Goal: Task Accomplishment & Management: Manage account settings

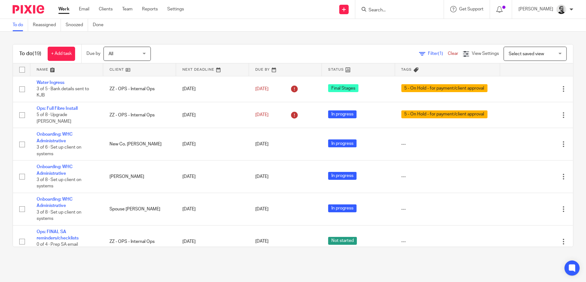
click at [395, 12] on input "Search" at bounding box center [396, 11] width 57 height 6
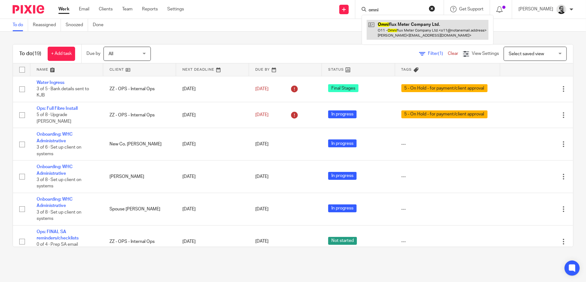
type input "omni"
click at [450, 25] on link at bounding box center [427, 30] width 122 height 20
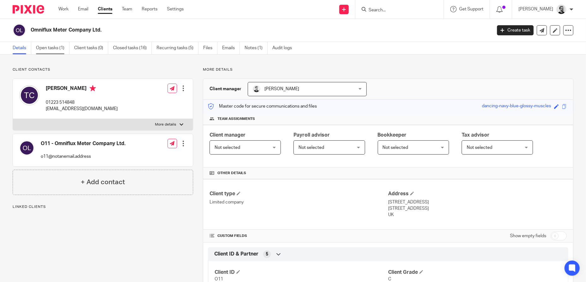
click at [58, 50] on link "Open tasks (1)" at bounding box center [52, 48] width 33 height 12
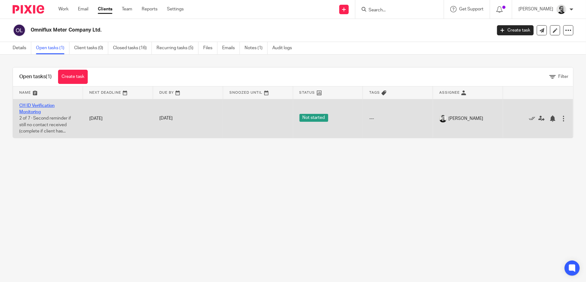
click at [40, 109] on link "CH ID Verification Monitoring" at bounding box center [36, 108] width 35 height 11
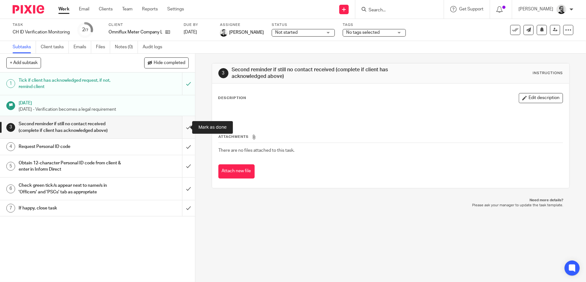
click at [181, 129] on input "submit" at bounding box center [97, 127] width 195 height 22
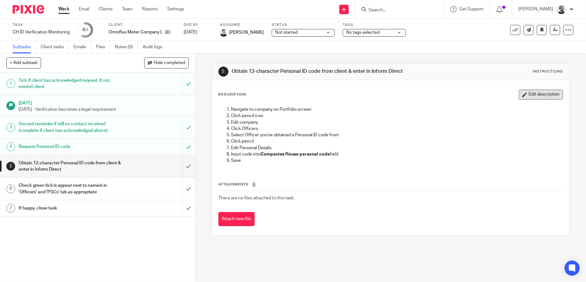
click at [538, 97] on button "Edit description" at bounding box center [540, 95] width 44 height 10
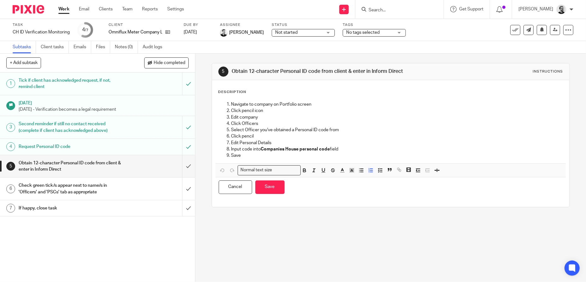
click at [231, 107] on p "Navigate to company on Portfolio screen" at bounding box center [396, 104] width 331 height 6
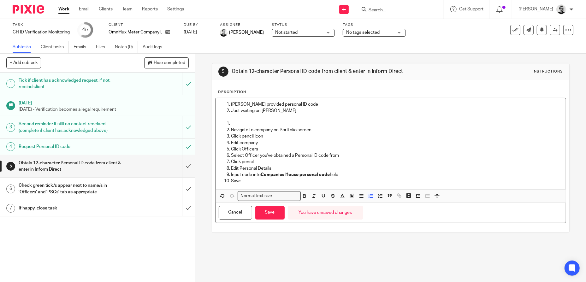
click at [245, 127] on p at bounding box center [396, 123] width 331 height 6
click at [388, 151] on p "Click Officers" at bounding box center [396, 149] width 331 height 6
click at [276, 214] on button "Save" at bounding box center [269, 213] width 29 height 14
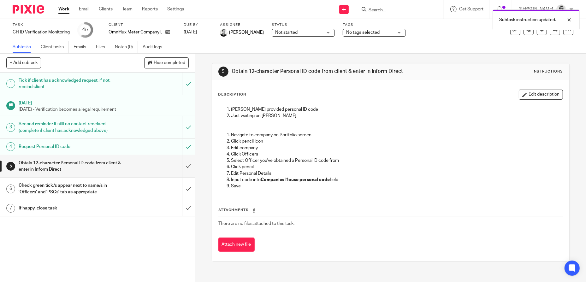
click at [306, 33] on span "Not started" at bounding box center [298, 32] width 47 height 7
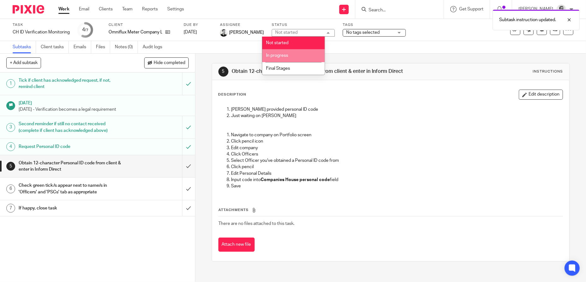
click at [288, 53] on li "In progress" at bounding box center [293, 55] width 62 height 13
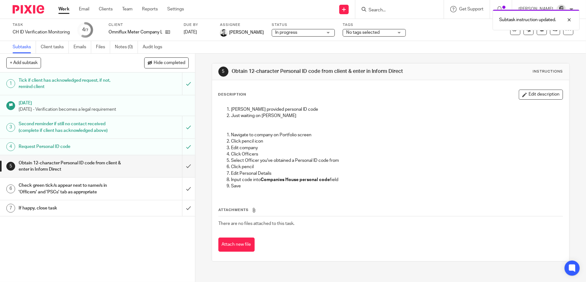
click at [61, 11] on link "Work" at bounding box center [63, 9] width 11 height 6
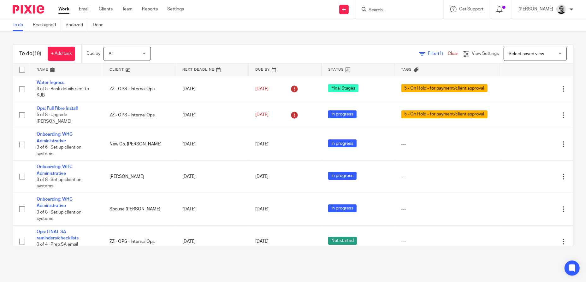
click at [395, 2] on div at bounding box center [399, 9] width 88 height 19
click at [394, 7] on form at bounding box center [401, 9] width 67 height 8
click at [394, 10] on input "Search" at bounding box center [396, 11] width 57 height 6
paste input "[PERSON_NAME]"
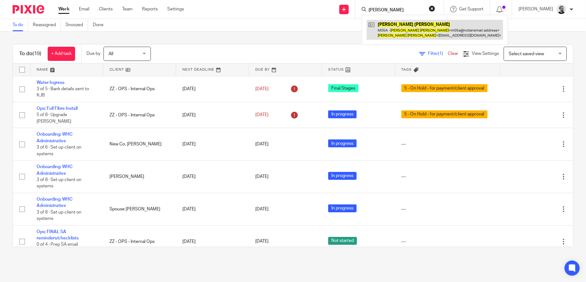
type input "[PERSON_NAME]"
click at [421, 31] on link at bounding box center [434, 30] width 136 height 20
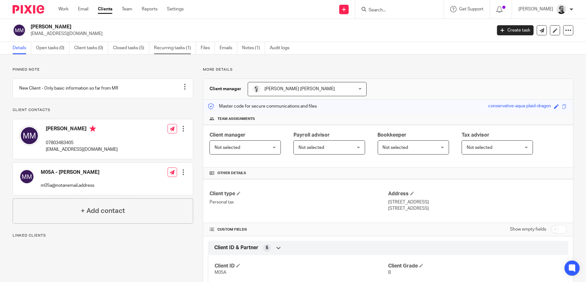
click at [172, 48] on link "Recurring tasks (1)" at bounding box center [175, 48] width 42 height 12
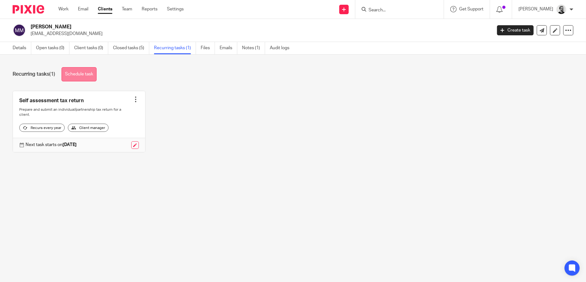
click at [88, 77] on link "Schedule task" at bounding box center [78, 74] width 35 height 14
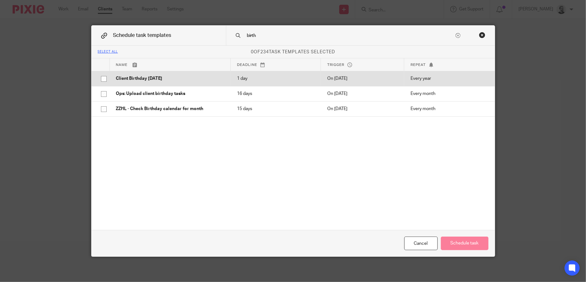
type input "birth"
click at [103, 77] on input "checkbox" at bounding box center [104, 79] width 12 height 12
checkbox input "true"
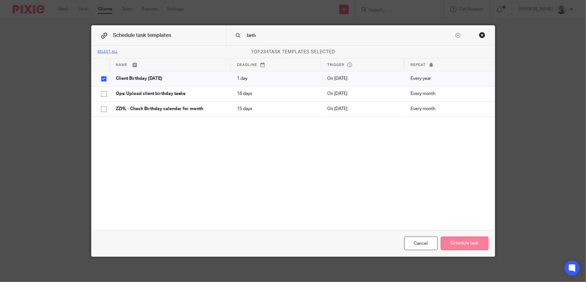
click at [461, 246] on button "Schedule task" at bounding box center [465, 243] width 48 height 14
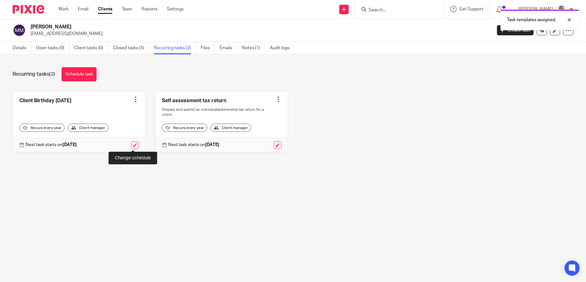
click at [132, 143] on link at bounding box center [135, 145] width 8 height 8
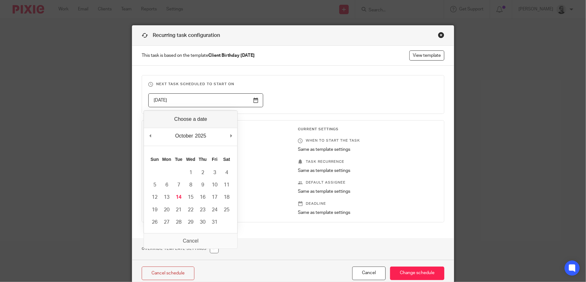
click at [238, 100] on input "[DATE]" at bounding box center [205, 100] width 115 height 14
type input "[DATE]"
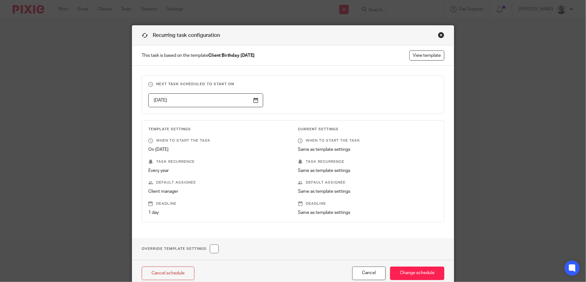
click at [355, 109] on fieldset "Next task scheduled to start on 2025-12-15" at bounding box center [293, 94] width 302 height 39
click at [416, 274] on input "Change schedule" at bounding box center [417, 273] width 54 height 14
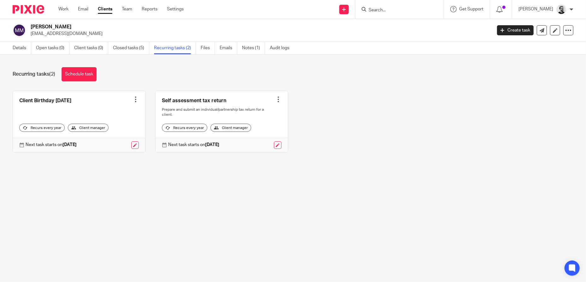
drag, startPoint x: 399, startPoint y: 11, endPoint x: 387, endPoint y: 10, distance: 11.4
click at [399, 11] on input "Search" at bounding box center [396, 11] width 57 height 6
click at [380, 9] on input "Search" at bounding box center [396, 11] width 57 height 6
paste input "[PERSON_NAME] [PERSON_NAME]"
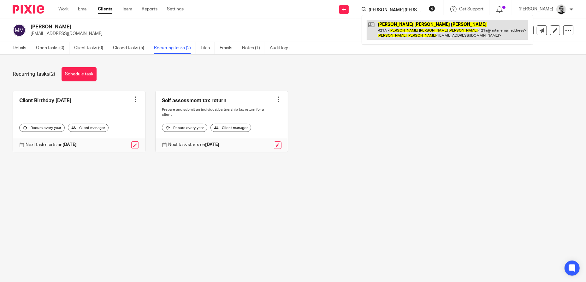
type input "John James Reeves"
click at [410, 27] on link at bounding box center [446, 30] width 161 height 20
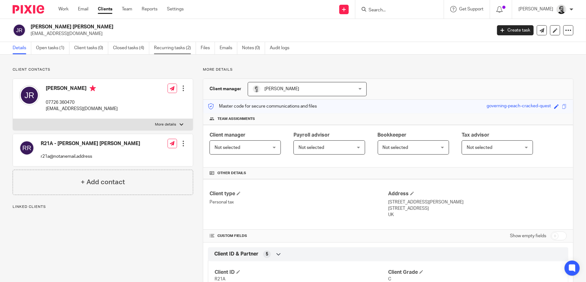
click at [184, 48] on link "Recurring tasks (2)" at bounding box center [175, 48] width 42 height 12
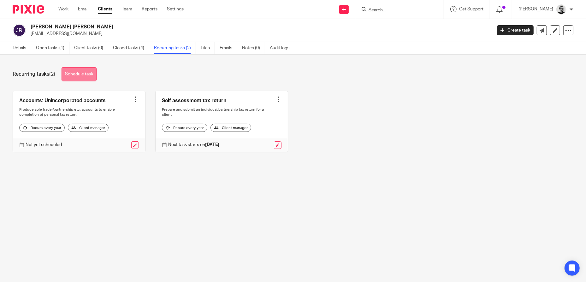
click at [79, 73] on link "Schedule task" at bounding box center [78, 74] width 35 height 14
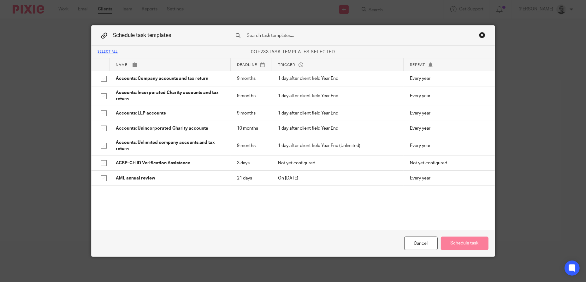
click at [291, 38] on input "text" at bounding box center [350, 35] width 208 height 7
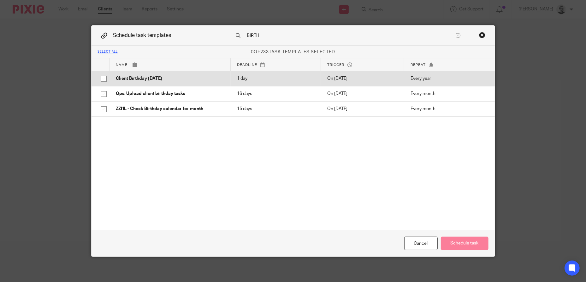
type input "BIRTH"
click at [148, 80] on p "Client Birthday [DATE]" at bounding box center [170, 78] width 108 height 6
checkbox input "true"
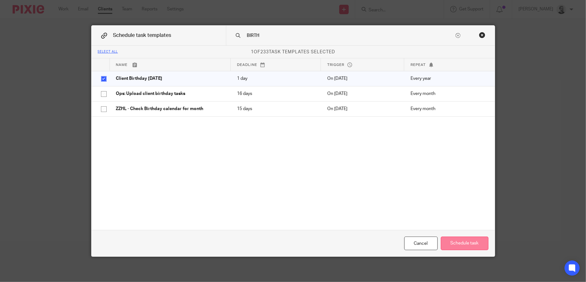
click at [461, 242] on button "Schedule task" at bounding box center [465, 243] width 48 height 14
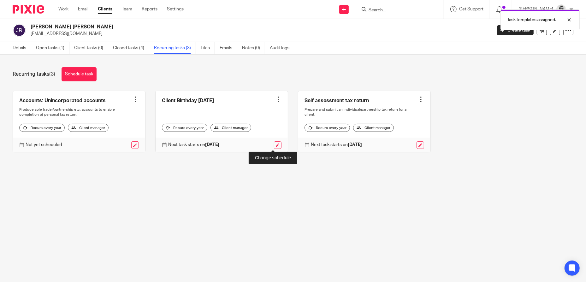
drag, startPoint x: 272, startPoint y: 144, endPoint x: 558, endPoint y: 154, distance: 285.8
click at [274, 144] on link at bounding box center [278, 145] width 8 height 8
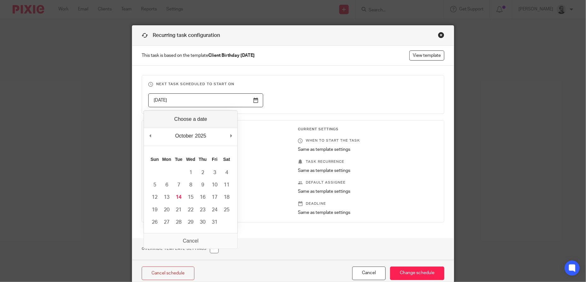
click at [227, 98] on input "2026-02-13" at bounding box center [205, 100] width 115 height 14
type input "2025-12-19"
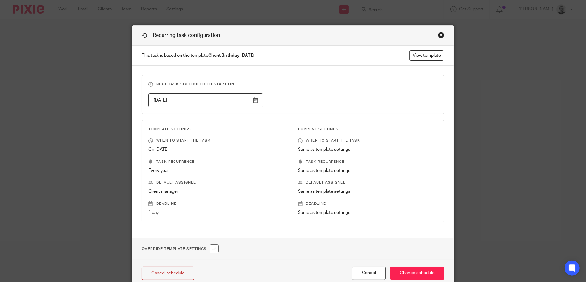
click at [355, 105] on div "2025-12-19" at bounding box center [287, 100] width 299 height 14
click at [421, 276] on input "Change schedule" at bounding box center [417, 273] width 54 height 14
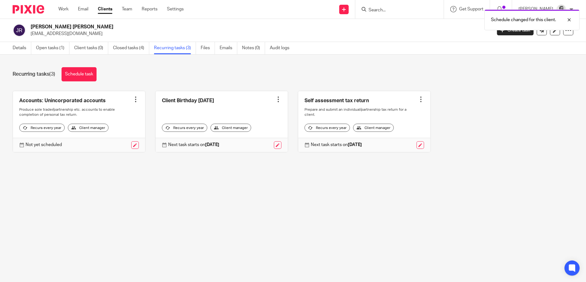
drag, startPoint x: 410, startPoint y: 9, endPoint x: 385, endPoint y: 11, distance: 25.0
click at [408, 9] on div "Schedule changed for this client." at bounding box center [436, 18] width 287 height 24
click at [385, 9] on div "Schedule changed for this client." at bounding box center [436, 18] width 287 height 24
click at [386, 10] on input "Search" at bounding box center [396, 11] width 57 height 6
paste input "[PERSON_NAME]"
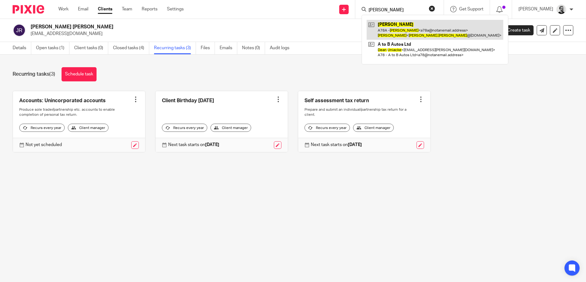
type input "[PERSON_NAME]"
click at [406, 29] on link at bounding box center [434, 30] width 137 height 20
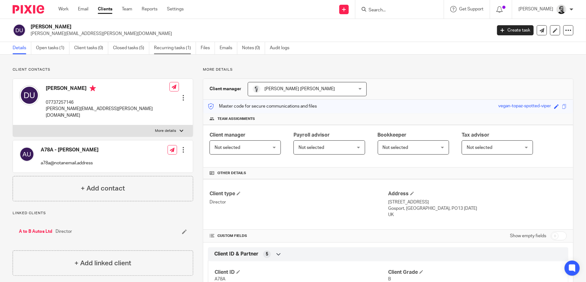
click at [159, 48] on link "Recurring tasks (1)" at bounding box center [175, 48] width 42 height 12
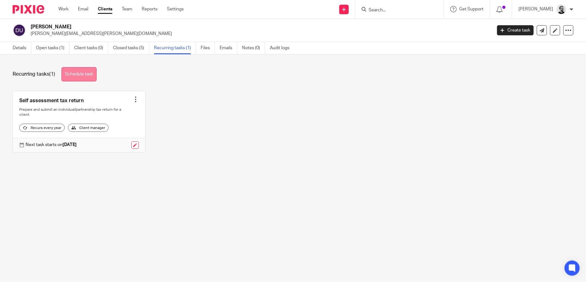
click at [88, 73] on link "Schedule task" at bounding box center [78, 74] width 35 height 14
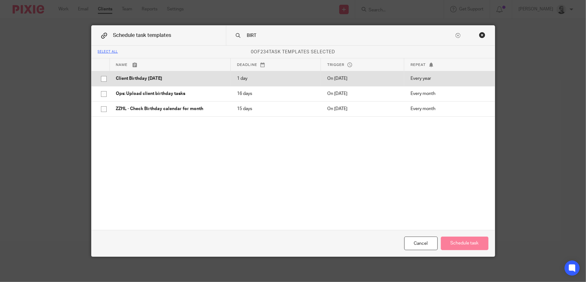
type input "BIRT"
click at [176, 77] on p "Client Birthday [DATE]" at bounding box center [170, 78] width 108 height 6
checkbox input "true"
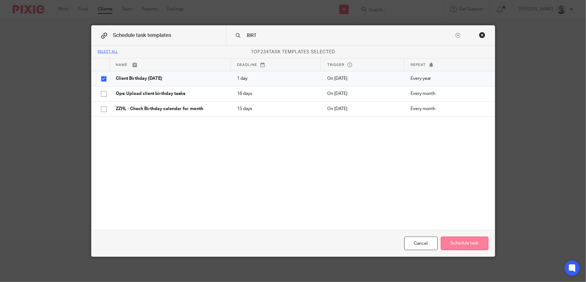
click at [470, 239] on button "Schedule task" at bounding box center [465, 243] width 48 height 14
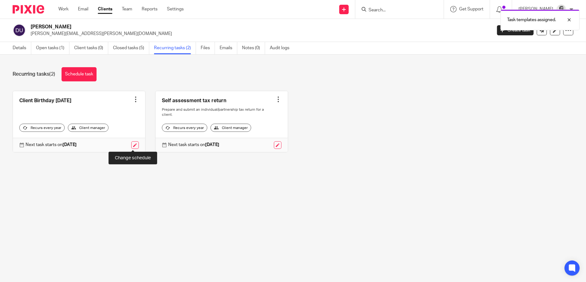
click at [135, 145] on link at bounding box center [135, 145] width 8 height 8
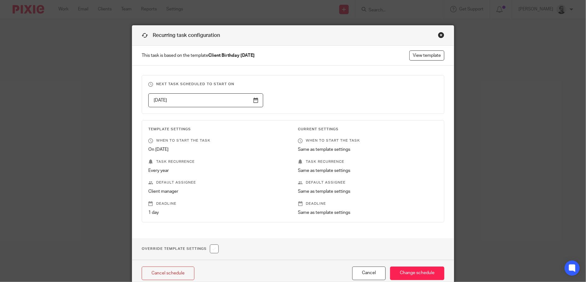
drag, startPoint x: 196, startPoint y: 102, endPoint x: 206, endPoint y: 121, distance: 21.2
click at [196, 102] on input "[DATE]" at bounding box center [205, 100] width 115 height 14
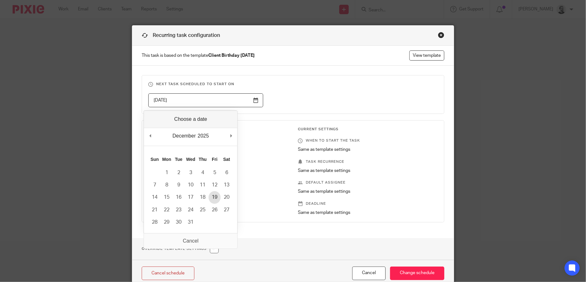
type input "[DATE]"
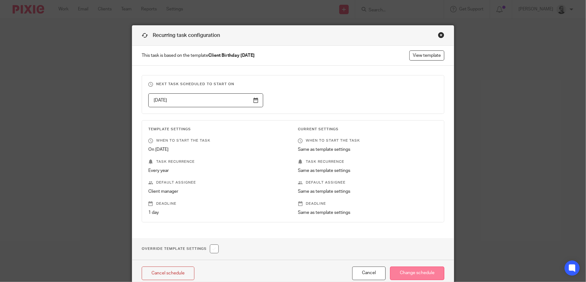
click at [415, 271] on input "Change schedule" at bounding box center [417, 273] width 54 height 14
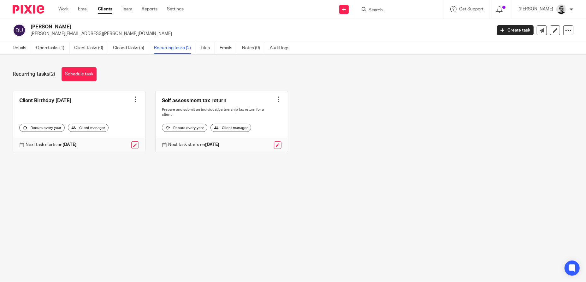
drag, startPoint x: 376, startPoint y: 9, endPoint x: 387, endPoint y: 11, distance: 11.6
click at [377, 10] on div at bounding box center [397, 9] width 73 height 8
click at [391, 11] on input "Search" at bounding box center [396, 11] width 57 height 6
paste input "[PERSON_NAME]"
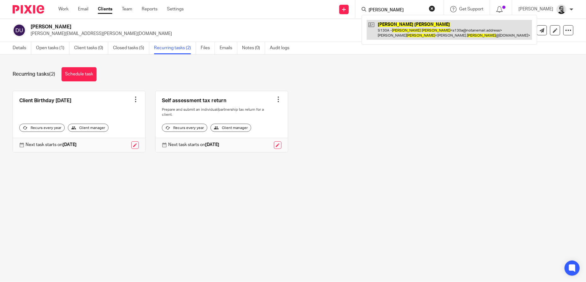
type input "[PERSON_NAME]"
click at [406, 24] on link at bounding box center [448, 30] width 165 height 20
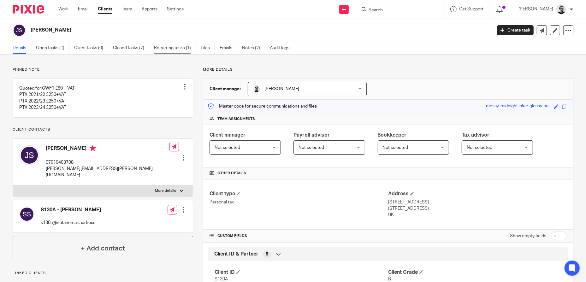
click at [174, 51] on link "Recurring tasks (1)" at bounding box center [175, 48] width 42 height 12
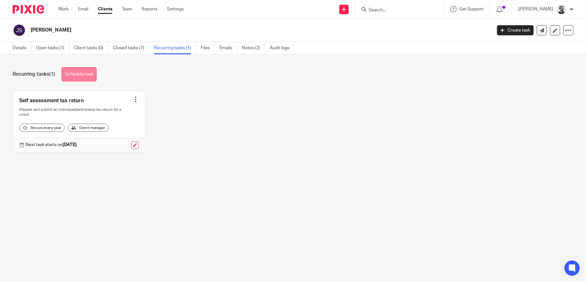
click at [77, 76] on link "Schedule task" at bounding box center [78, 74] width 35 height 14
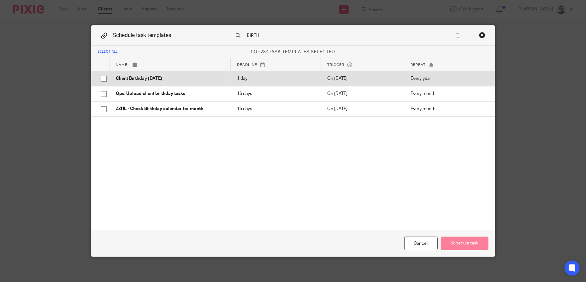
type input "BIRTH"
click at [161, 80] on p "Client Birthday Tomorrow" at bounding box center [170, 78] width 108 height 6
checkbox input "true"
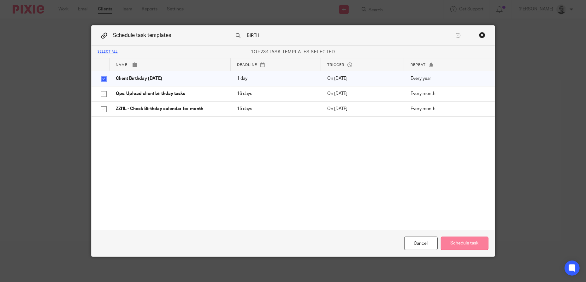
click at [469, 240] on button "Schedule task" at bounding box center [465, 243] width 48 height 14
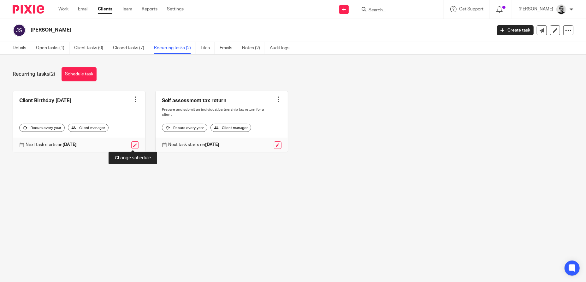
click at [131, 146] on link at bounding box center [135, 145] width 8 height 8
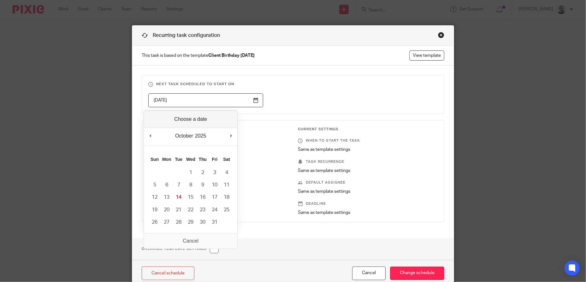
click at [220, 104] on input "2026-02-13" at bounding box center [205, 100] width 115 height 14
type input "2025-12-05"
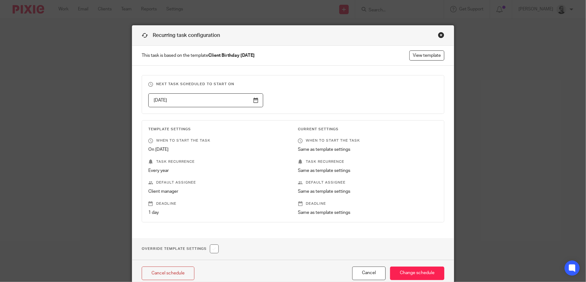
click at [330, 108] on fieldset "Next task scheduled to start on 2025-12-05" at bounding box center [293, 94] width 302 height 39
click at [411, 274] on input "Change schedule" at bounding box center [417, 273] width 54 height 14
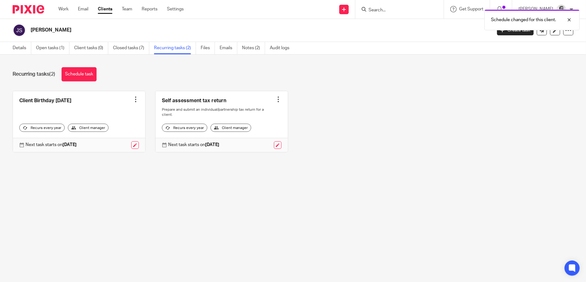
click at [402, 14] on div "Schedule changed for this client." at bounding box center [436, 18] width 287 height 24
click at [389, 11] on div "Schedule changed for this client." at bounding box center [436, 18] width 287 height 24
click at [393, 10] on div "Schedule changed for this client." at bounding box center [436, 18] width 287 height 24
click at [380, 8] on div "Schedule changed for this client." at bounding box center [436, 18] width 287 height 24
click at [400, 52] on div "Details Open tasks (1) Client tasks (0) Closed tasks (7) Recurring tasks (2) Fi…" at bounding box center [293, 48] width 586 height 13
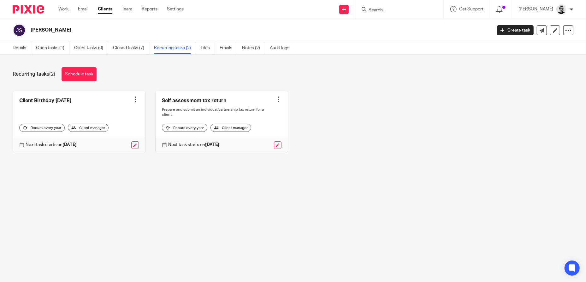
click at [386, 8] on input "Search" at bounding box center [396, 11] width 57 height 6
paste input "[PERSON_NAME] [PERSON_NAME]"
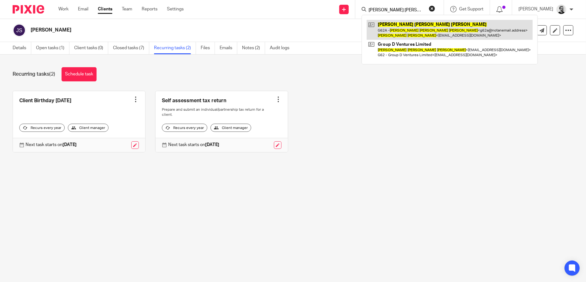
type input "[PERSON_NAME] [PERSON_NAME]"
click at [409, 25] on link at bounding box center [449, 30] width 166 height 20
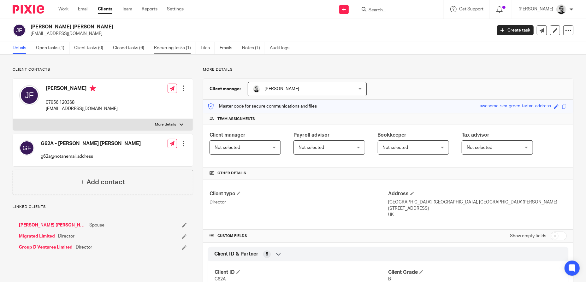
click at [180, 51] on link "Recurring tasks (1)" at bounding box center [175, 48] width 42 height 12
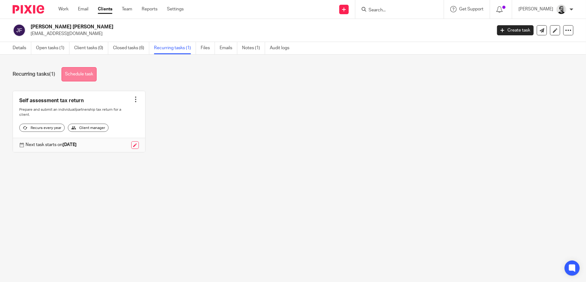
click at [84, 75] on link "Schedule task" at bounding box center [78, 74] width 35 height 14
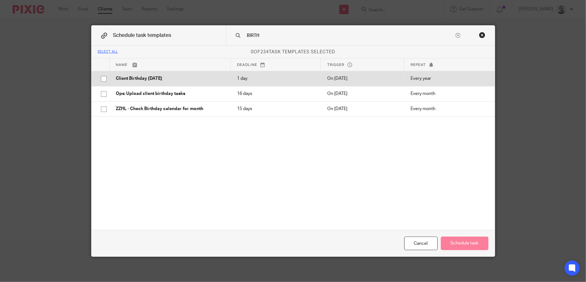
type input "BIRTH"
click at [190, 75] on p "Client Birthday Tomorrow" at bounding box center [170, 78] width 108 height 6
checkbox input "true"
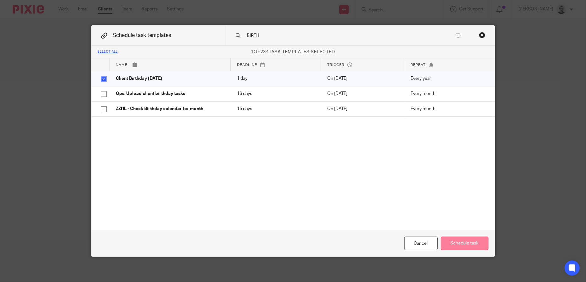
click at [481, 246] on button "Schedule task" at bounding box center [465, 243] width 48 height 14
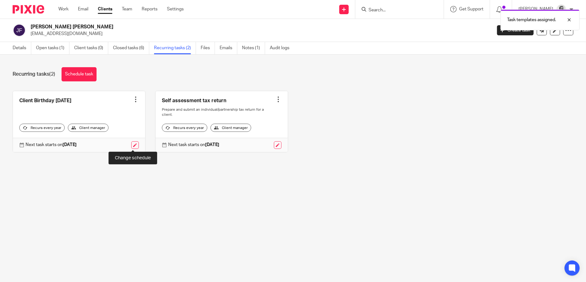
click at [133, 146] on link at bounding box center [135, 145] width 8 height 8
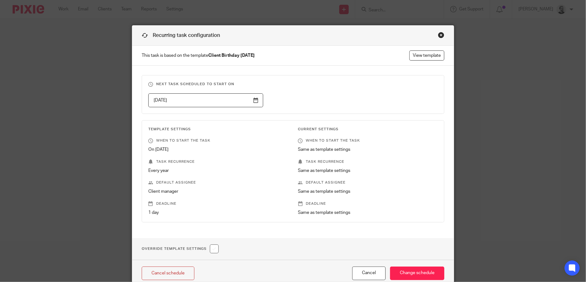
click at [258, 101] on input "2026-02-13" at bounding box center [205, 100] width 115 height 14
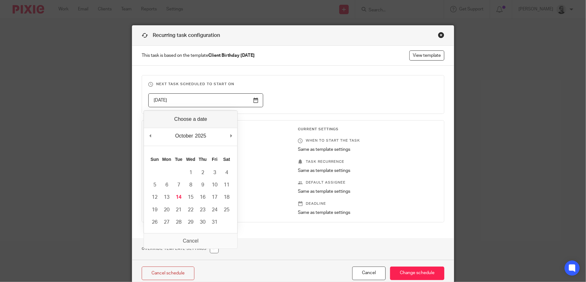
click at [236, 136] on div "October January February March April May June July August September October Nov…" at bounding box center [190, 137] width 93 height 18
type input "2025-12-02"
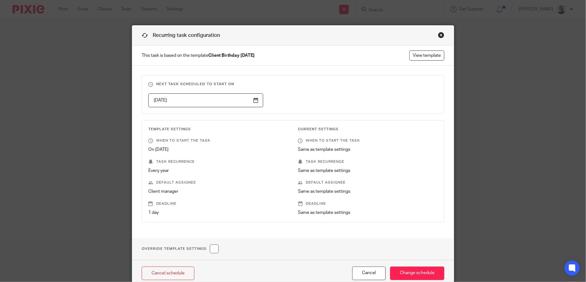
click at [308, 103] on div "2025-12-02" at bounding box center [287, 100] width 299 height 14
click at [422, 272] on input "Change schedule" at bounding box center [417, 273] width 54 height 14
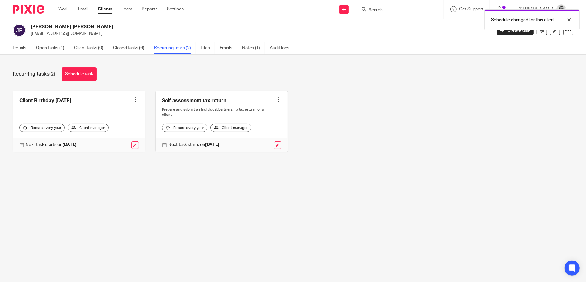
drag, startPoint x: 397, startPoint y: 9, endPoint x: 403, endPoint y: 20, distance: 11.9
click at [397, 9] on div "Schedule changed for this client." at bounding box center [436, 18] width 287 height 24
click at [392, 14] on div "Schedule changed for this client." at bounding box center [436, 18] width 287 height 24
click at [384, 9] on div "Schedule changed for this client." at bounding box center [436, 18] width 287 height 24
click at [402, 44] on div "Details Open tasks (1) Client tasks (0) Closed tasks (6) Recurring tasks (2) Fi…" at bounding box center [293, 48] width 586 height 13
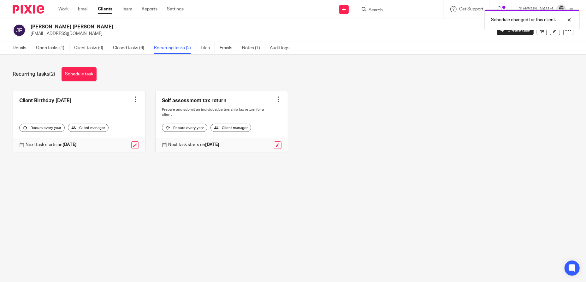
click at [392, 10] on div "Schedule changed for this client." at bounding box center [436, 18] width 287 height 24
click at [385, 10] on div "Schedule changed for this client." at bounding box center [436, 18] width 287 height 24
click at [432, 71] on div "Recurring tasks (2) Schedule task" at bounding box center [293, 74] width 560 height 14
click at [392, 10] on input "Search" at bounding box center [396, 11] width 57 height 6
paste input "[PERSON_NAME]"
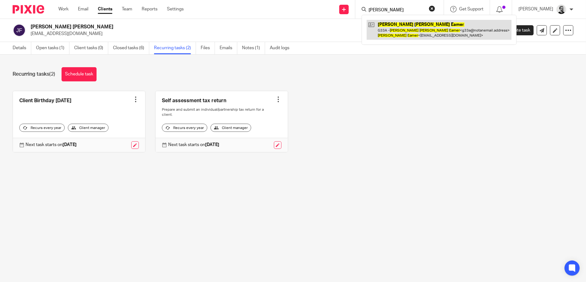
type input "[PERSON_NAME]"
click at [419, 30] on link at bounding box center [438, 30] width 145 height 20
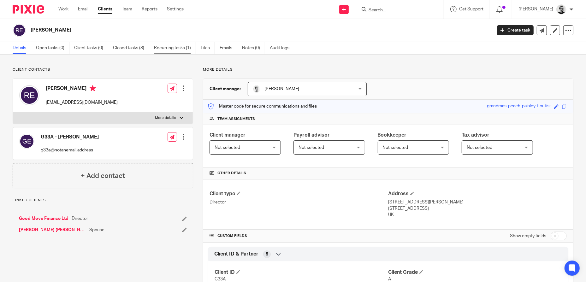
click at [172, 47] on link "Recurring tasks (1)" at bounding box center [175, 48] width 42 height 12
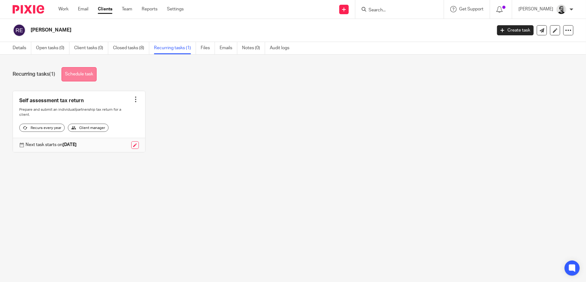
click at [77, 73] on link "Schedule task" at bounding box center [78, 74] width 35 height 14
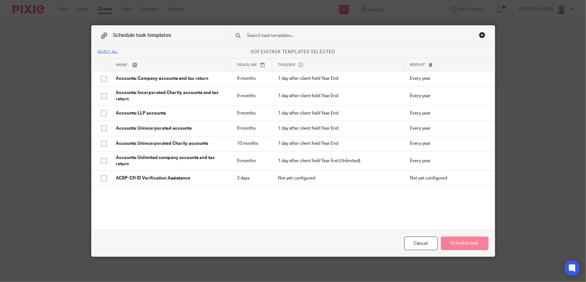
click at [291, 37] on input "text" at bounding box center [350, 35] width 208 height 7
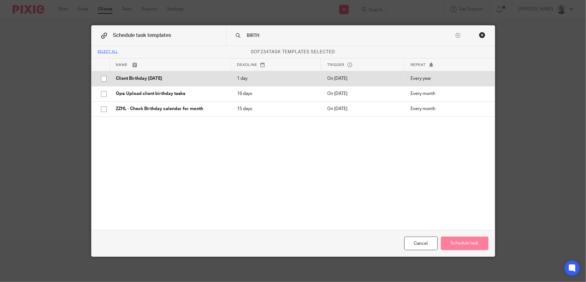
type input "BIRTH"
click at [182, 78] on p "Client Birthday [DATE]" at bounding box center [170, 78] width 108 height 6
checkbox input "true"
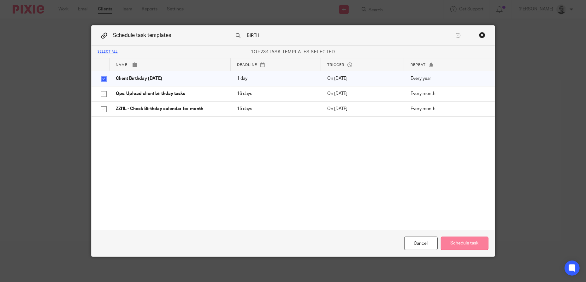
click at [463, 245] on button "Schedule task" at bounding box center [465, 243] width 48 height 14
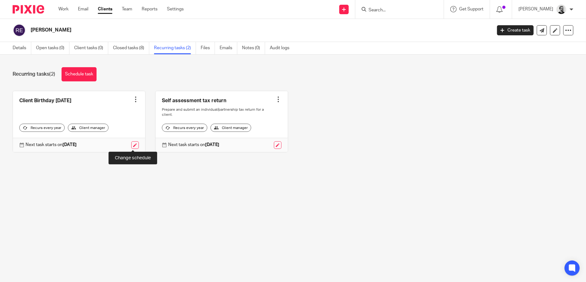
click at [131, 146] on link at bounding box center [135, 145] width 8 height 8
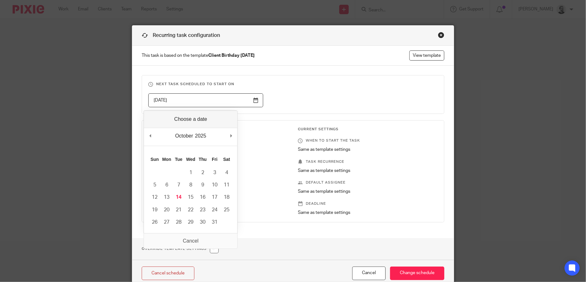
click at [214, 98] on input "2026-02-13" at bounding box center [205, 100] width 115 height 14
type input "2025-12-12"
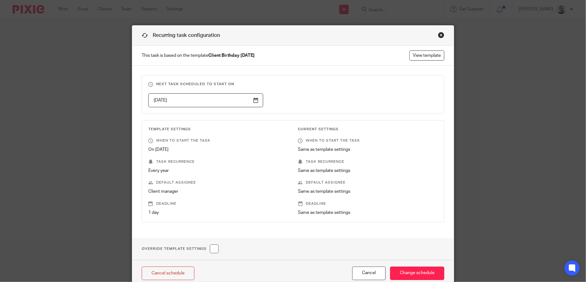
click at [334, 84] on h3 "Next task scheduled to start on" at bounding box center [292, 84] width 289 height 5
click at [415, 271] on input "Change schedule" at bounding box center [417, 273] width 54 height 14
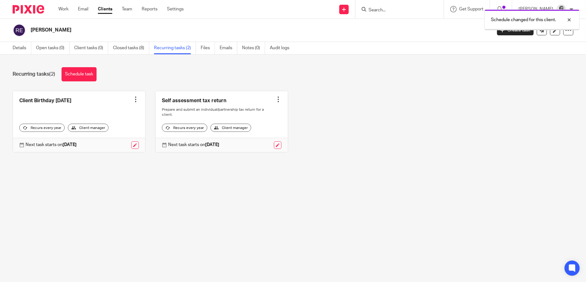
click at [392, 13] on div "Schedule changed for this client." at bounding box center [436, 18] width 287 height 24
click at [406, 7] on div "Schedule changed for this client." at bounding box center [436, 18] width 287 height 24
click at [393, 10] on div "Schedule changed for this client." at bounding box center [436, 18] width 287 height 24
drag, startPoint x: 370, startPoint y: 8, endPoint x: 378, endPoint y: 9, distance: 7.9
click at [366, 8] on icon at bounding box center [363, 9] width 5 height 5
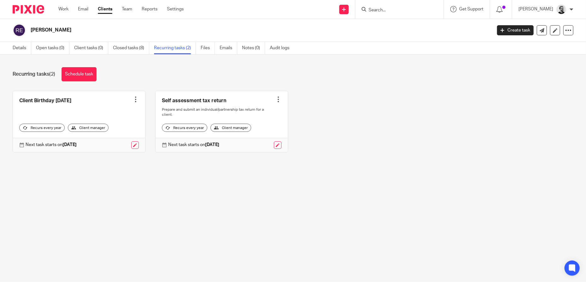
click at [392, 10] on input "Search" at bounding box center [396, 11] width 57 height 6
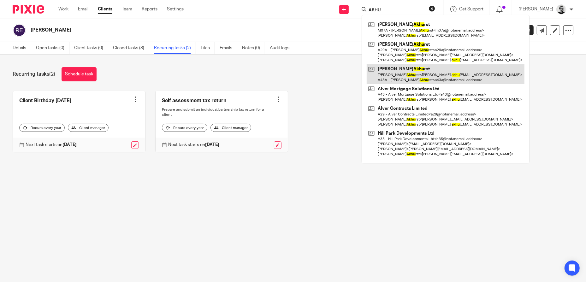
type input "AKHU"
click at [424, 79] on link at bounding box center [445, 74] width 158 height 20
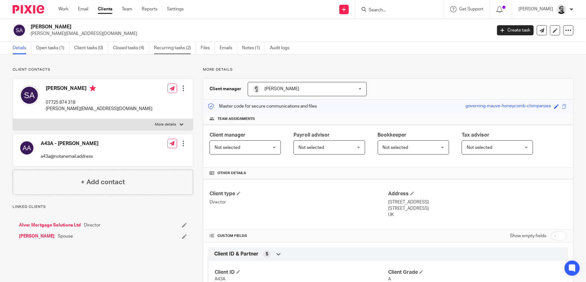
click at [173, 49] on link "Recurring tasks (2)" at bounding box center [175, 48] width 42 height 12
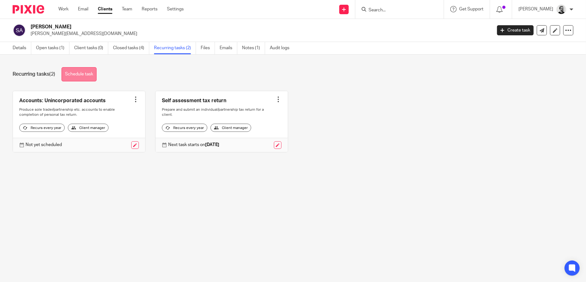
click at [91, 74] on link "Schedule task" at bounding box center [78, 74] width 35 height 14
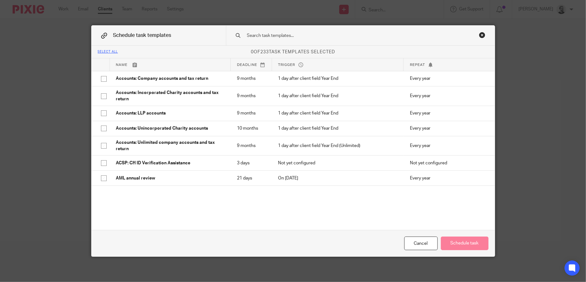
click at [282, 36] on input "text" at bounding box center [350, 35] width 208 height 7
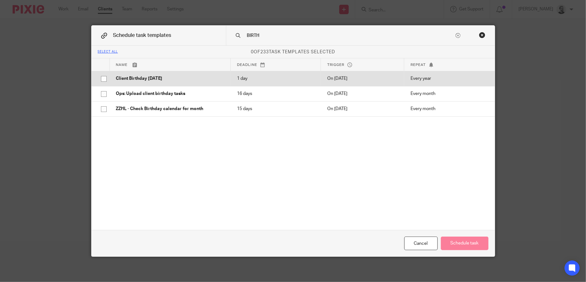
type input "BIRTH"
click at [246, 78] on p "1 day" at bounding box center [276, 78] width 78 height 6
checkbox input "true"
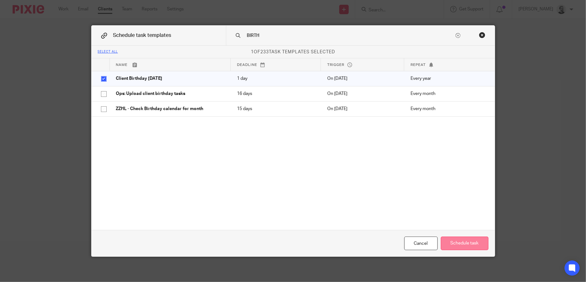
click at [470, 245] on button "Schedule task" at bounding box center [465, 243] width 48 height 14
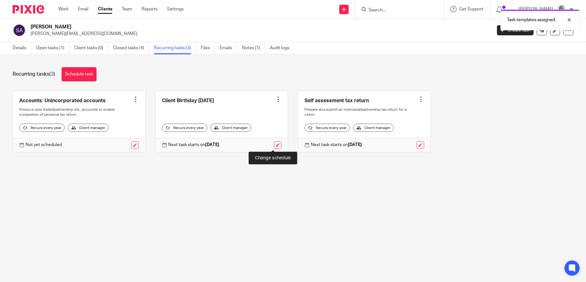
click at [275, 144] on link at bounding box center [278, 145] width 8 height 8
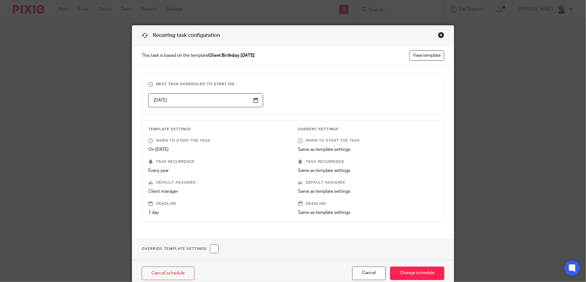
click at [235, 102] on input "[DATE]" at bounding box center [205, 100] width 115 height 14
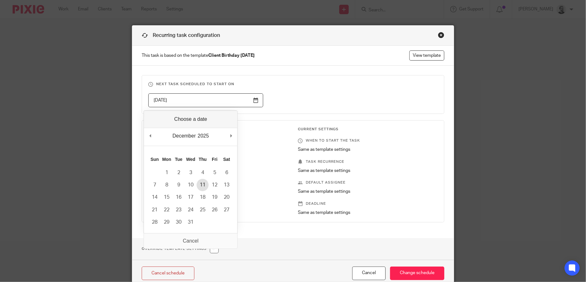
type input "[DATE]"
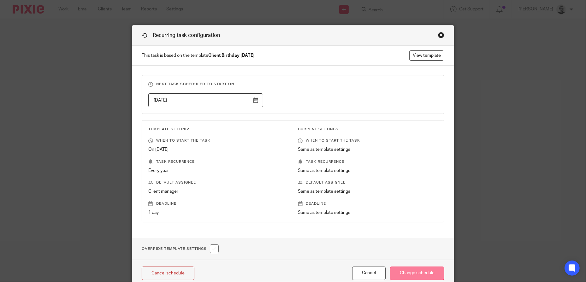
click at [432, 270] on input "Change schedule" at bounding box center [417, 273] width 54 height 14
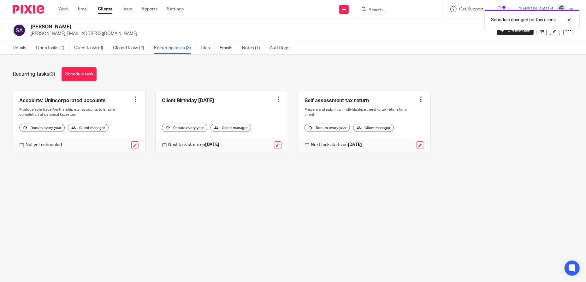
click at [398, 8] on div "Schedule changed for this client." at bounding box center [436, 18] width 287 height 24
click at [395, 10] on div "Schedule changed for this client." at bounding box center [436, 18] width 287 height 24
click at [399, 16] on div "Schedule changed for this client." at bounding box center [436, 18] width 287 height 24
click at [569, 21] on div at bounding box center [564, 20] width 17 height 8
click at [388, 12] on input "Search" at bounding box center [396, 11] width 57 height 6
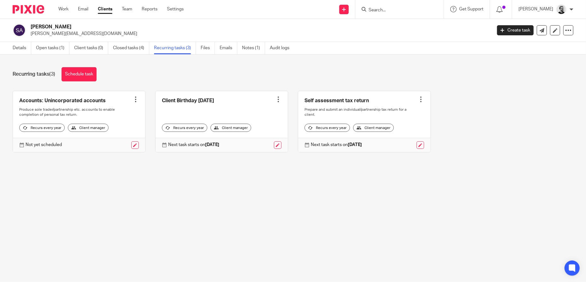
paste input "[PERSON_NAME]"
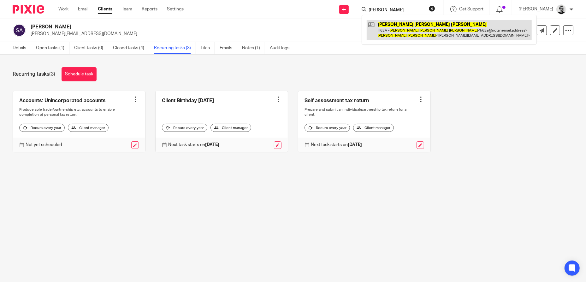
type input "[PERSON_NAME]"
click at [411, 26] on link at bounding box center [448, 30] width 165 height 20
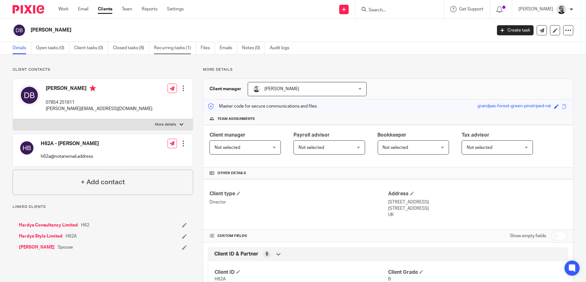
click at [177, 49] on link "Recurring tasks (1)" at bounding box center [175, 48] width 42 height 12
click at [173, 45] on link "Recurring tasks (1)" at bounding box center [175, 48] width 42 height 12
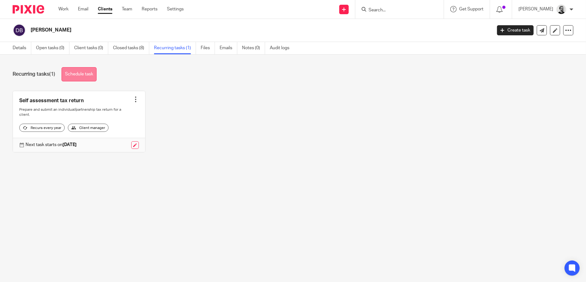
click at [79, 77] on link "Schedule task" at bounding box center [78, 74] width 35 height 14
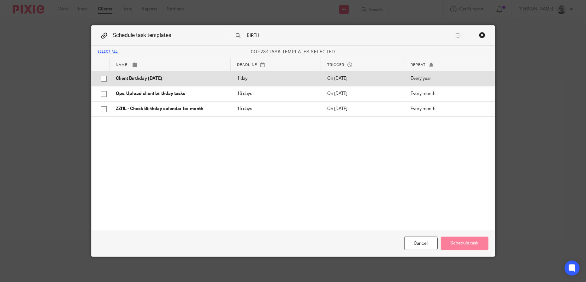
type input "BIRTH"
click at [149, 81] on p "Client Birthday Tomorrow" at bounding box center [170, 78] width 108 height 6
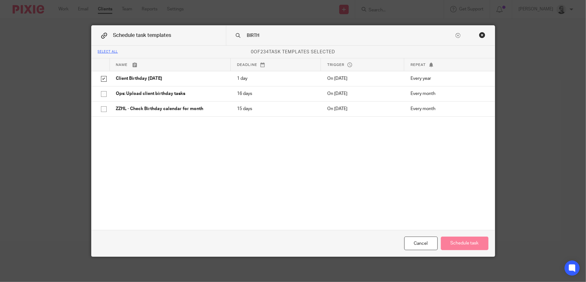
checkbox input "true"
click at [468, 239] on button "Schedule task" at bounding box center [465, 243] width 48 height 14
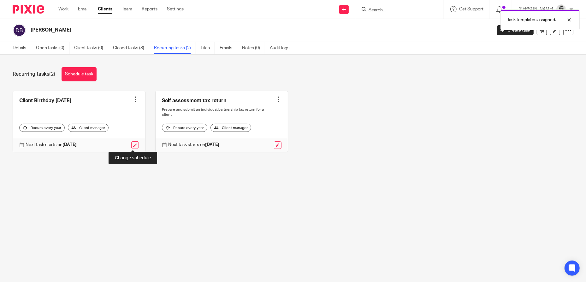
click at [134, 145] on link at bounding box center [135, 145] width 8 height 8
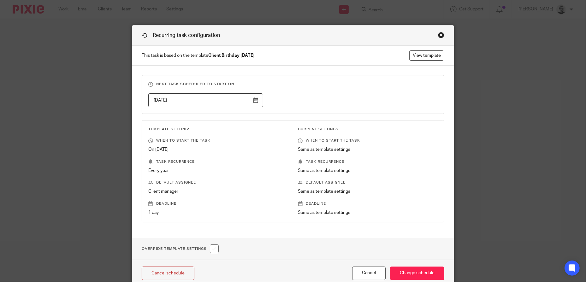
click at [250, 100] on input "2026-02-13" at bounding box center [205, 100] width 115 height 14
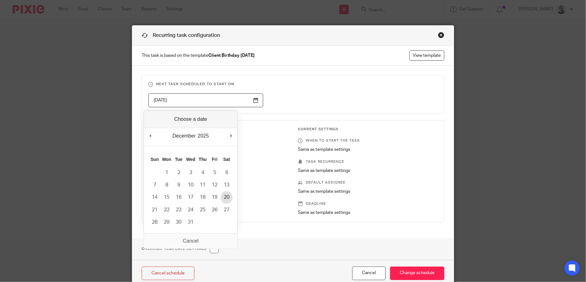
type input "2025-12-20"
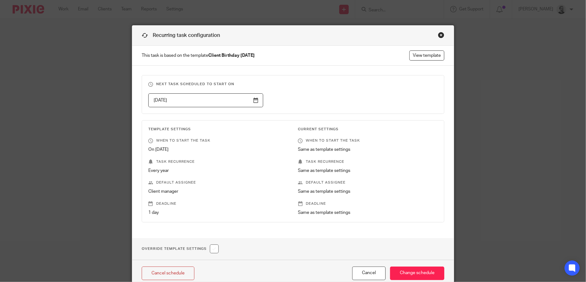
click at [308, 102] on div "2025-12-20" at bounding box center [287, 100] width 299 height 14
click at [428, 271] on input "Change schedule" at bounding box center [417, 273] width 54 height 14
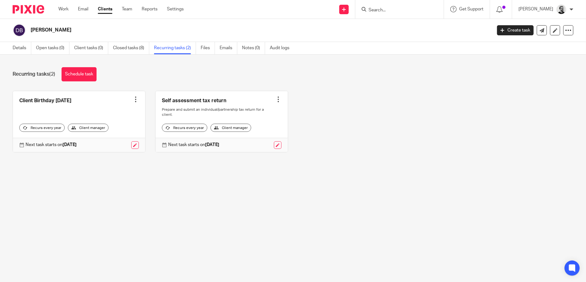
click at [393, 11] on input "Search" at bounding box center [396, 11] width 57 height 6
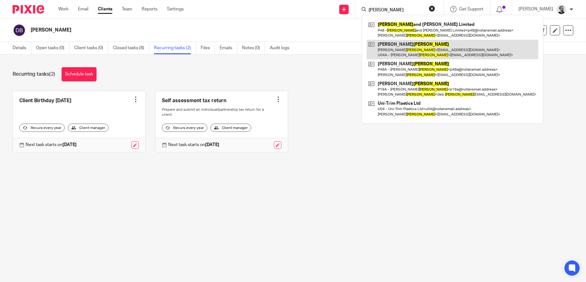
type input "PERRYMAN"
click at [418, 49] on link at bounding box center [452, 50] width 172 height 20
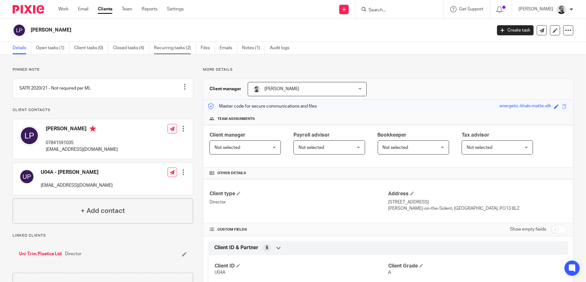
click at [185, 45] on link "Recurring tasks (2)" at bounding box center [175, 48] width 42 height 12
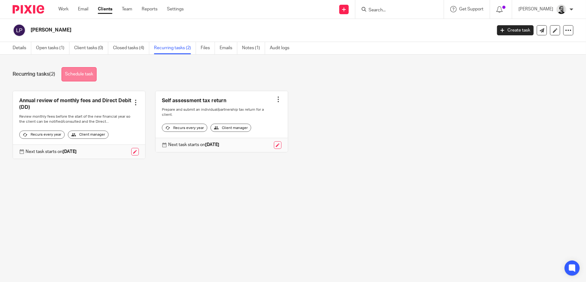
click at [92, 76] on link "Schedule task" at bounding box center [78, 74] width 35 height 14
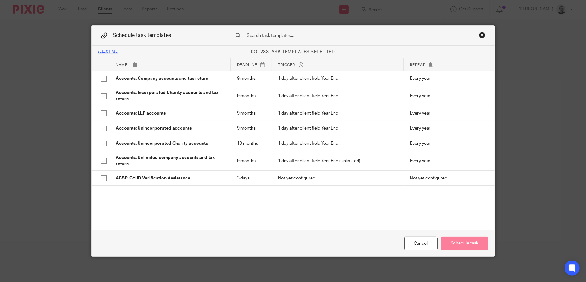
click at [261, 36] on input "text" at bounding box center [350, 35] width 208 height 7
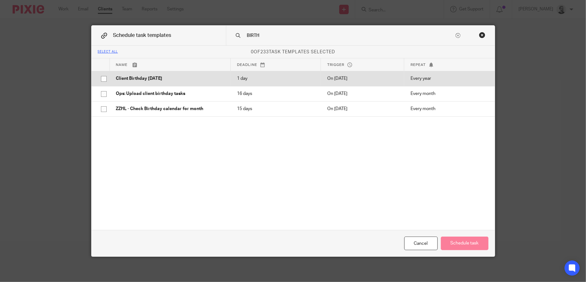
type input "BIRTH"
click at [153, 79] on p "Client Birthday Tomorrow" at bounding box center [170, 78] width 108 height 6
checkbox input "true"
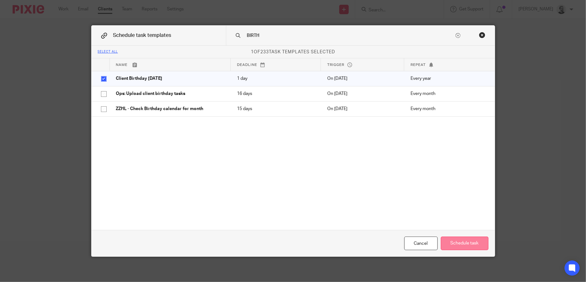
click at [475, 244] on button "Schedule task" at bounding box center [465, 243] width 48 height 14
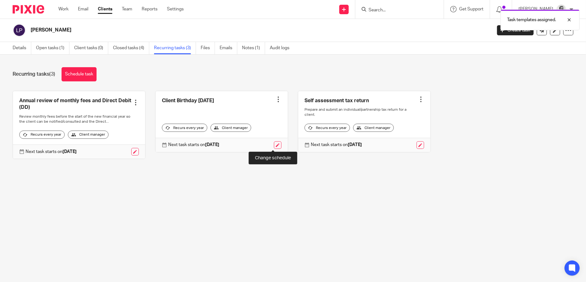
click at [274, 144] on link at bounding box center [278, 145] width 8 height 8
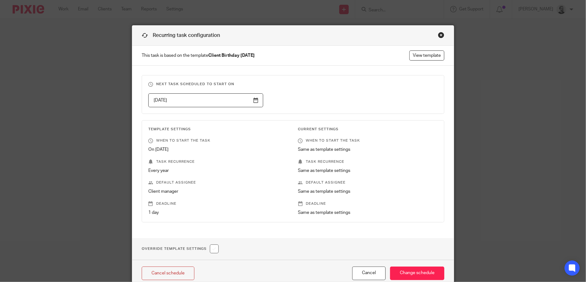
click at [216, 102] on input "2026-02-13" at bounding box center [205, 100] width 115 height 14
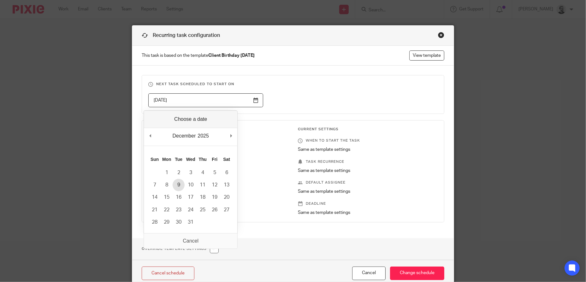
type input "2025-12-09"
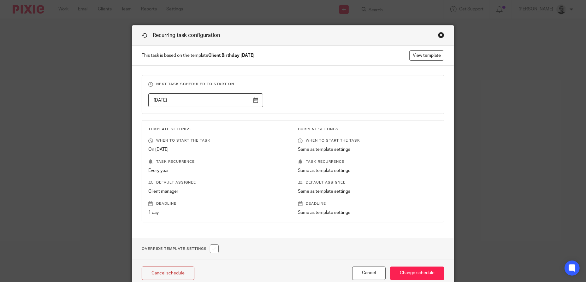
click at [335, 101] on div "2025-12-09" at bounding box center [287, 100] width 299 height 14
click at [419, 273] on input "Change schedule" at bounding box center [417, 273] width 54 height 14
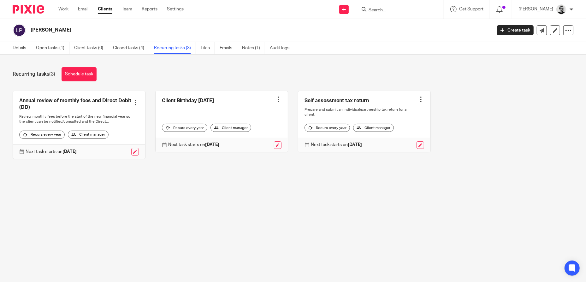
drag, startPoint x: 383, startPoint y: 13, endPoint x: 393, endPoint y: 13, distance: 9.8
click at [388, 13] on form at bounding box center [401, 9] width 67 height 8
click at [394, 8] on input "Search" at bounding box center [396, 11] width 57 height 6
paste input "[PERSON_NAME]"
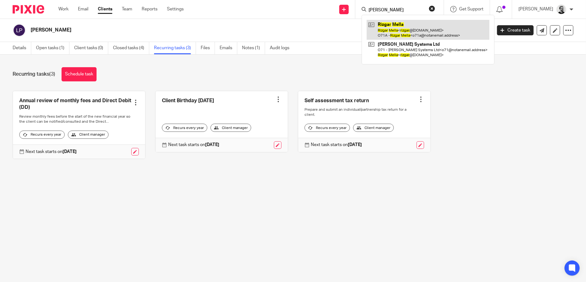
type input "[PERSON_NAME]"
click at [419, 30] on link at bounding box center [427, 30] width 123 height 20
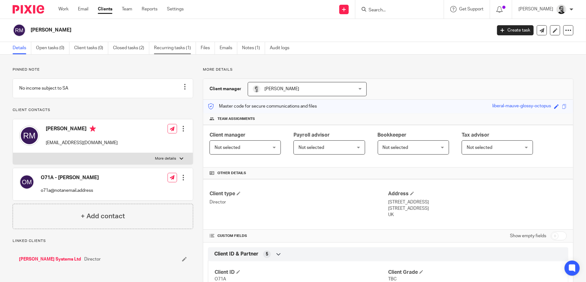
click at [171, 50] on link "Recurring tasks (1)" at bounding box center [175, 48] width 42 height 12
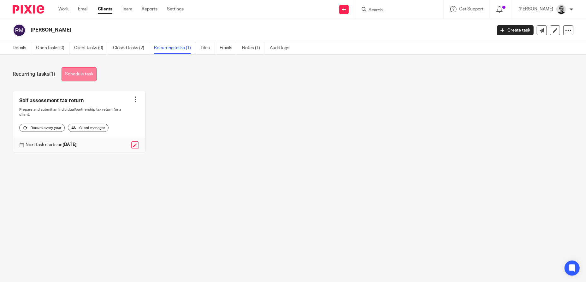
click at [87, 74] on link "Schedule task" at bounding box center [78, 74] width 35 height 14
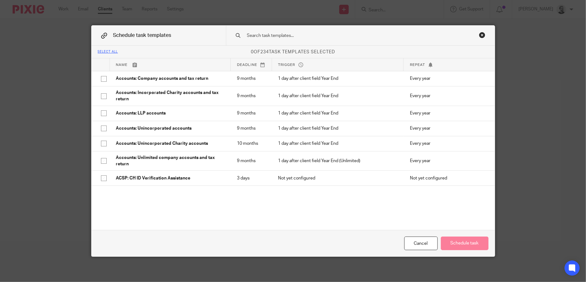
click at [312, 35] on input "text" at bounding box center [350, 35] width 208 height 7
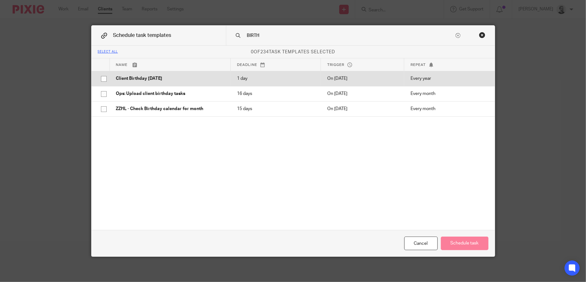
type input "BIRTH"
click at [198, 80] on p "Client Birthday [DATE]" at bounding box center [170, 78] width 108 height 6
checkbox input "true"
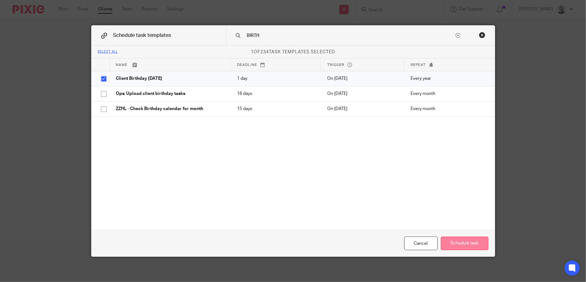
click at [470, 243] on button "Schedule task" at bounding box center [465, 243] width 48 height 14
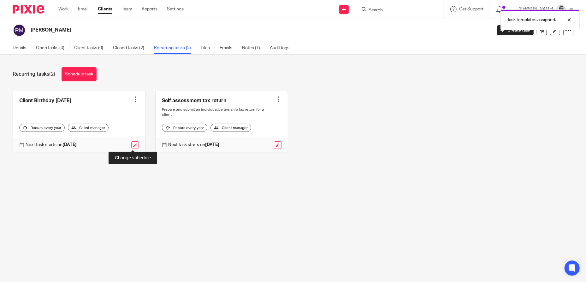
drag, startPoint x: 133, startPoint y: 145, endPoint x: 140, endPoint y: 143, distance: 7.3
click at [133, 145] on link at bounding box center [135, 145] width 8 height 8
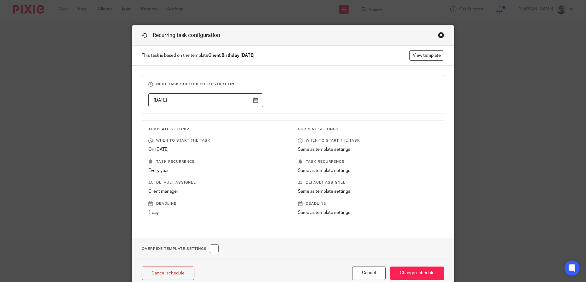
click at [258, 100] on input "2026-02-13" at bounding box center [205, 100] width 115 height 14
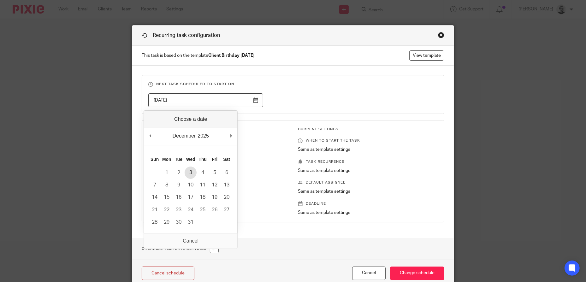
type input "2025-12-03"
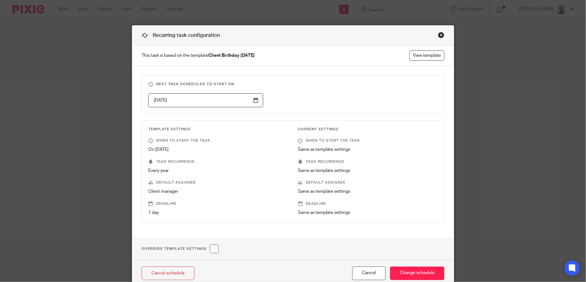
click at [338, 97] on div "2025-12-03" at bounding box center [287, 100] width 299 height 14
click at [413, 270] on input "Change schedule" at bounding box center [417, 273] width 54 height 14
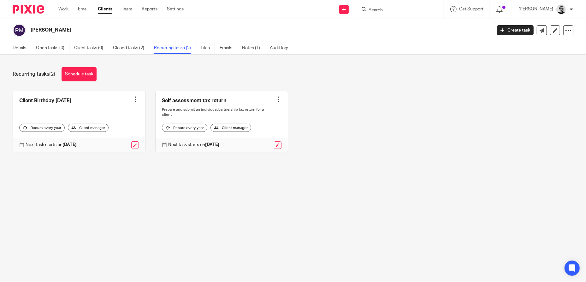
drag, startPoint x: 409, startPoint y: 16, endPoint x: 384, endPoint y: 10, distance: 25.4
click at [409, 16] on div "Schedule changed for this client." at bounding box center [436, 18] width 287 height 24
click at [388, 9] on input "Search" at bounding box center [396, 11] width 57 height 6
paste input "[PERSON_NAME]"
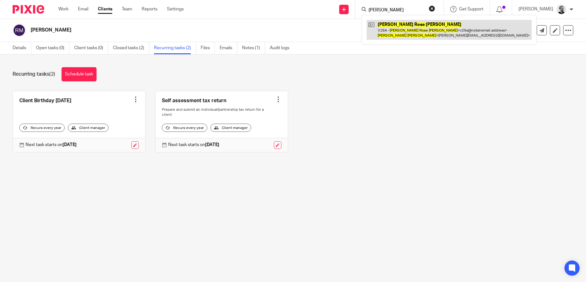
type input "[PERSON_NAME]"
click at [419, 31] on link at bounding box center [448, 30] width 165 height 20
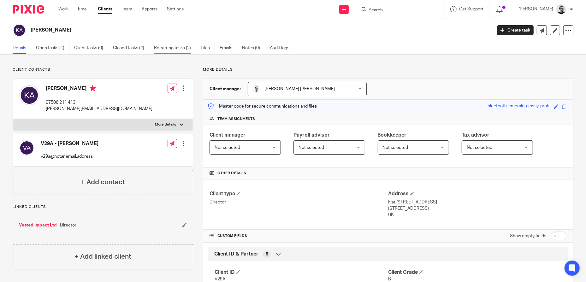
click at [179, 50] on link "Recurring tasks (2)" at bounding box center [175, 48] width 42 height 12
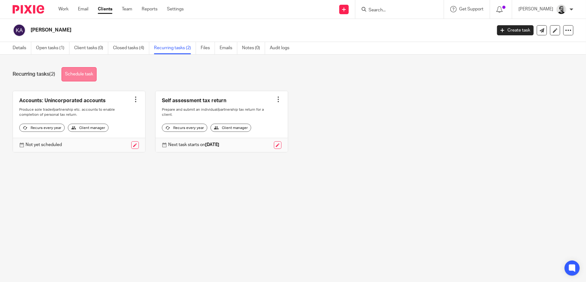
click at [81, 75] on link "Schedule task" at bounding box center [78, 74] width 35 height 14
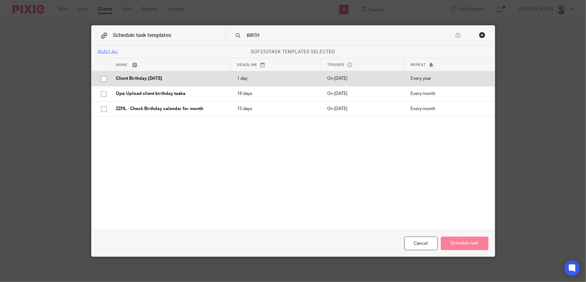
type input "BIRTH"
click at [169, 80] on p "Client Birthday [DATE]" at bounding box center [170, 78] width 108 height 6
checkbox input "true"
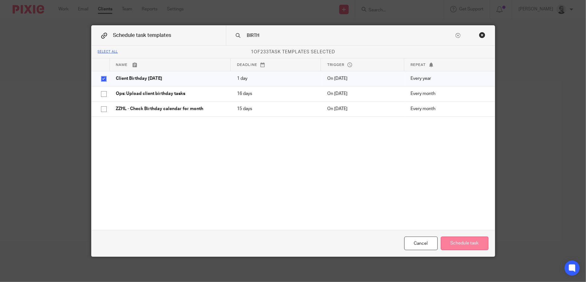
click at [469, 249] on button "Schedule task" at bounding box center [465, 243] width 48 height 14
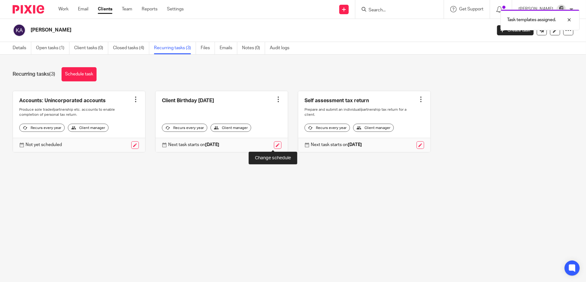
click at [274, 146] on link at bounding box center [278, 145] width 8 height 8
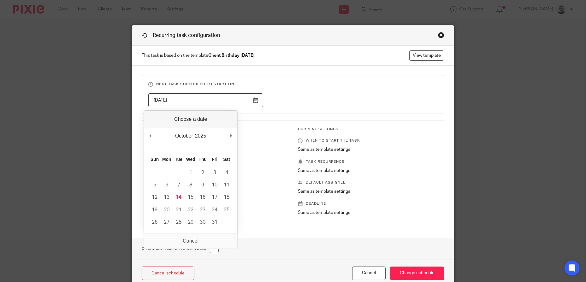
click at [230, 98] on input "[DATE]" at bounding box center [205, 100] width 115 height 14
type input "[DATE]"
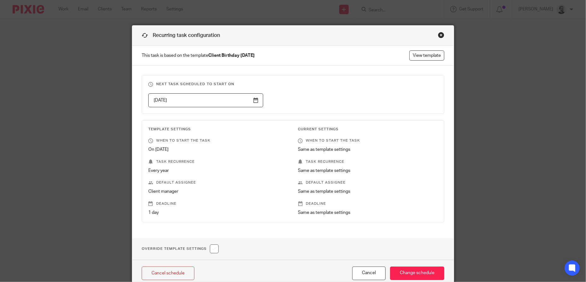
click at [293, 105] on div "[DATE]" at bounding box center [287, 100] width 299 height 14
click at [431, 276] on input "Change schedule" at bounding box center [417, 273] width 54 height 14
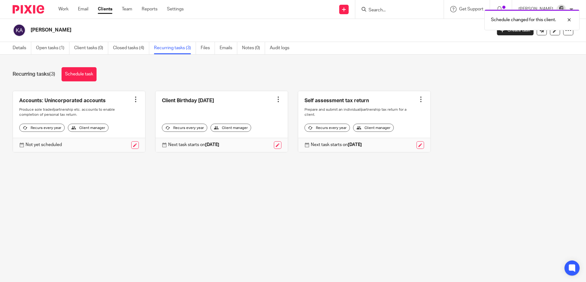
drag, startPoint x: 391, startPoint y: 13, endPoint x: 397, endPoint y: 13, distance: 5.4
click at [391, 13] on div "Schedule changed for this client." at bounding box center [436, 18] width 287 height 24
click at [394, 10] on div "Schedule changed for this client." at bounding box center [436, 18] width 287 height 24
click at [381, 9] on div "Schedule changed for this client." at bounding box center [436, 18] width 287 height 24
drag, startPoint x: 473, startPoint y: 129, endPoint x: 469, endPoint y: 104, distance: 25.6
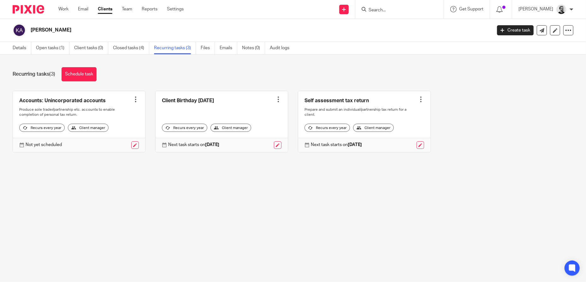
click at [471, 113] on div "Accounts: Unincorporated accounts Create task Clone template Recalculate schedu…" at bounding box center [288, 126] width 570 height 71
click at [385, 10] on input "Search" at bounding box center [396, 11] width 57 height 6
paste input "Christopher Sheehan"
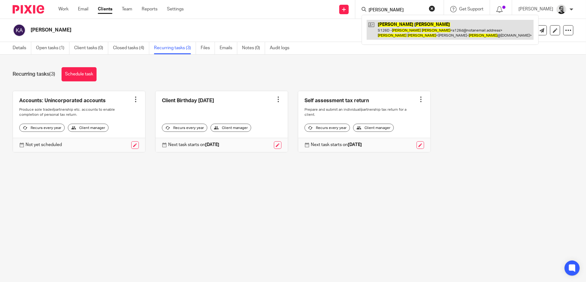
type input "Christopher Sheehan"
click at [433, 30] on link at bounding box center [449, 30] width 167 height 20
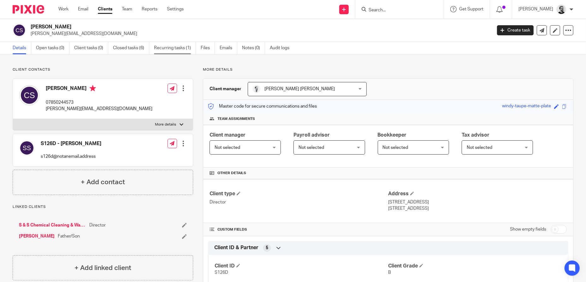
click at [175, 47] on link "Recurring tasks (1)" at bounding box center [175, 48] width 42 height 12
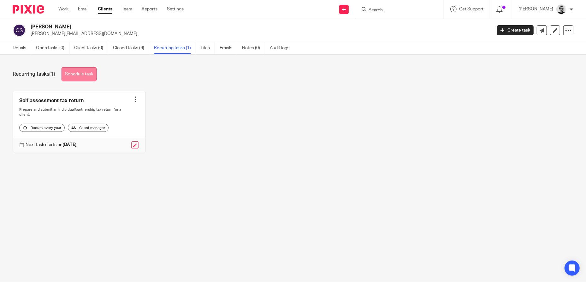
click at [94, 73] on link "Schedule task" at bounding box center [78, 74] width 35 height 14
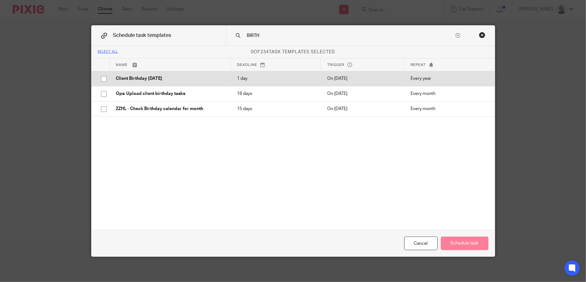
type input "BIRTH"
click at [198, 76] on p "Client Birthday Tomorrow" at bounding box center [170, 78] width 108 height 6
checkbox input "true"
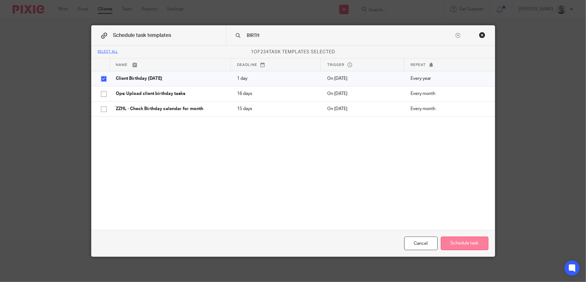
click at [469, 243] on button "Schedule task" at bounding box center [465, 243] width 48 height 14
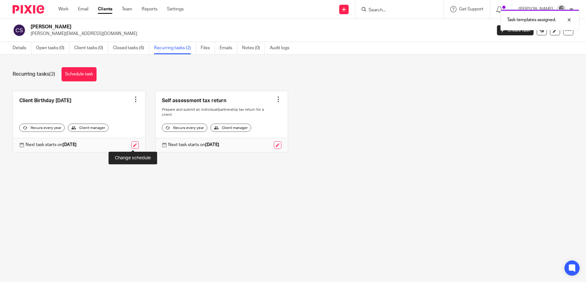
click at [135, 144] on link at bounding box center [135, 145] width 8 height 8
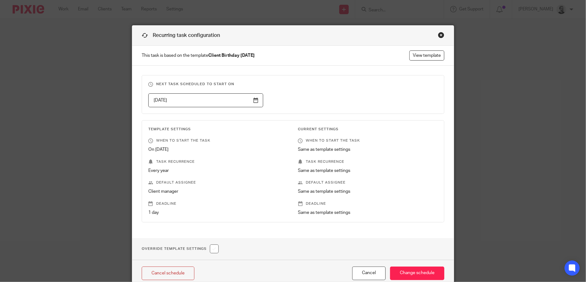
click at [208, 102] on input "2026-02-13" at bounding box center [205, 100] width 115 height 14
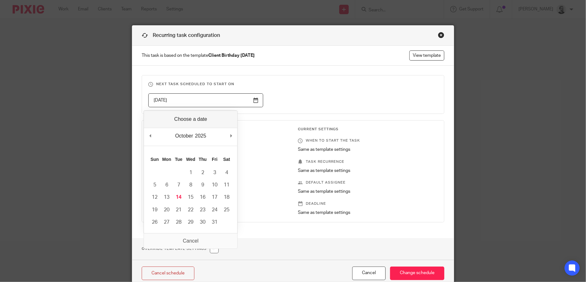
click at [228, 136] on div "October January February March April May June July August September October Nov…" at bounding box center [190, 137] width 93 height 18
type input "2025-12-02"
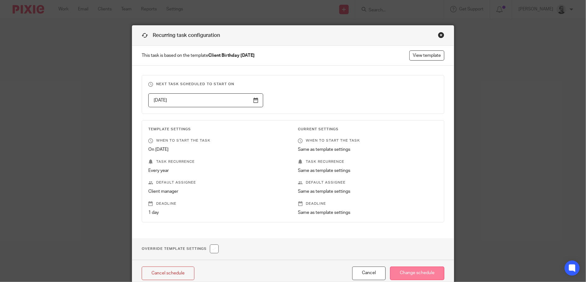
click at [423, 271] on input "Change schedule" at bounding box center [417, 273] width 54 height 14
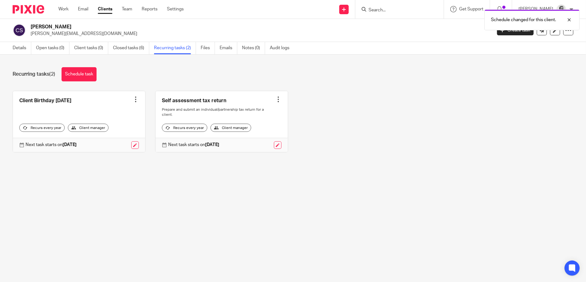
click at [386, 9] on div "Schedule changed for this client." at bounding box center [436, 18] width 287 height 24
drag, startPoint x: 389, startPoint y: 10, endPoint x: 385, endPoint y: 10, distance: 4.1
click at [389, 10] on div "Schedule changed for this client." at bounding box center [436, 18] width 287 height 24
click at [383, 10] on input "Search" at bounding box center [396, 11] width 57 height 6
paste input "[PERSON_NAME]"
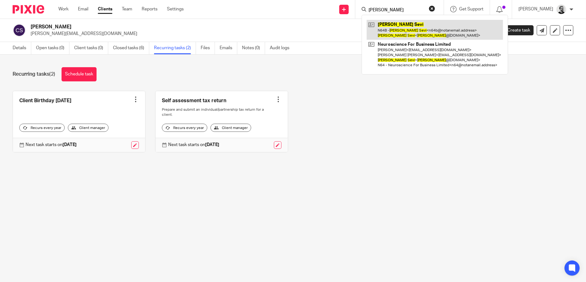
type input "[PERSON_NAME]"
click at [412, 29] on link at bounding box center [434, 30] width 136 height 20
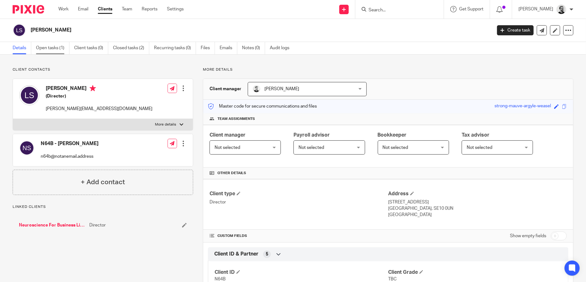
click at [54, 46] on link "Open tasks (1)" at bounding box center [52, 48] width 33 height 12
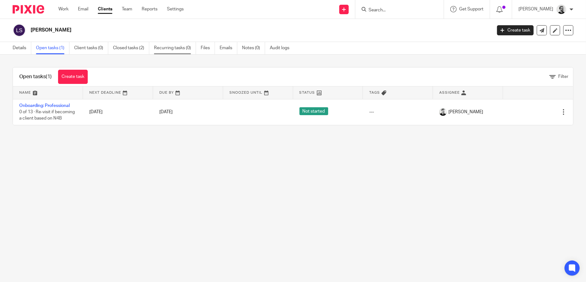
click at [172, 45] on link "Recurring tasks (0)" at bounding box center [175, 48] width 42 height 12
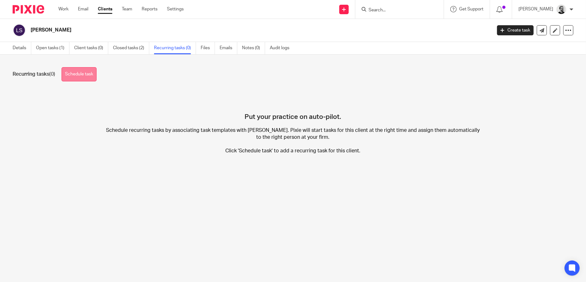
click at [80, 72] on link "Schedule task" at bounding box center [78, 74] width 35 height 14
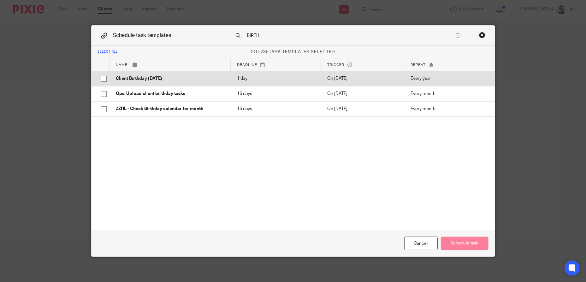
type input "BIRTH"
click at [223, 80] on td "Client Birthday [DATE]" at bounding box center [170, 78] width 121 height 15
checkbox input "true"
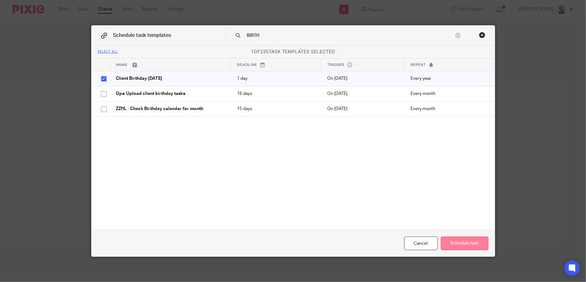
click at [472, 242] on button "Schedule task" at bounding box center [465, 243] width 48 height 14
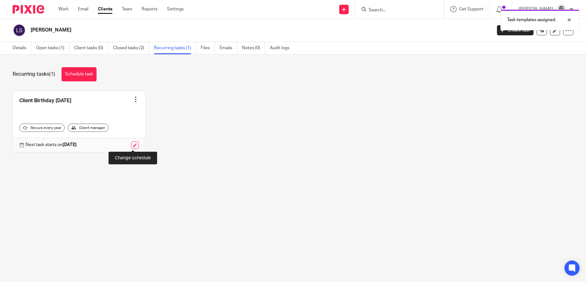
click at [135, 146] on link at bounding box center [135, 145] width 8 height 8
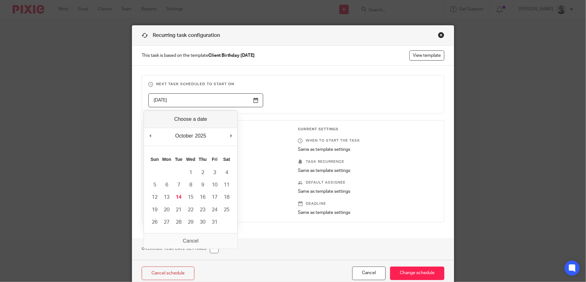
click at [246, 102] on input "2026-02-13" at bounding box center [205, 100] width 115 height 14
type input "2025-12-11"
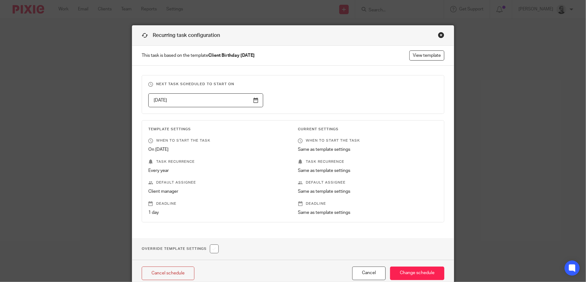
click at [297, 98] on div "2025-12-11" at bounding box center [287, 100] width 299 height 14
click at [414, 272] on input "Change schedule" at bounding box center [417, 273] width 54 height 14
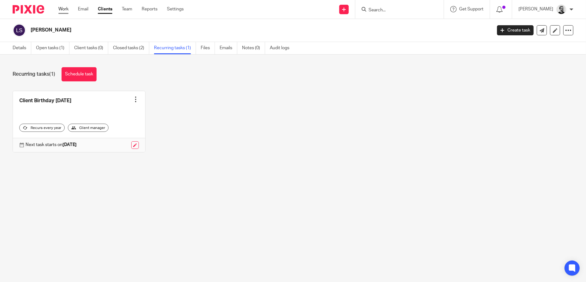
click at [65, 9] on link "Work" at bounding box center [63, 9] width 10 height 6
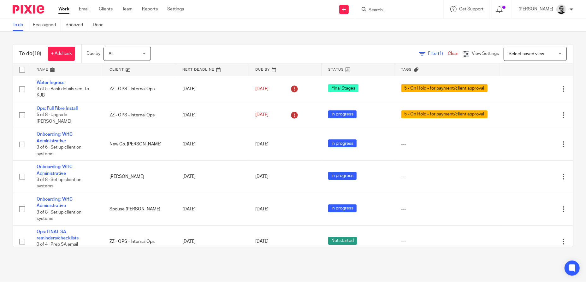
click at [397, 10] on input "Search" at bounding box center [396, 11] width 57 height 6
click at [128, 13] on div "Work Email Clients Team Reports Settings Work Email Clients Team Reports Settin…" at bounding box center [122, 9] width 141 height 19
click at [128, 10] on link "Team" at bounding box center [127, 9] width 10 height 6
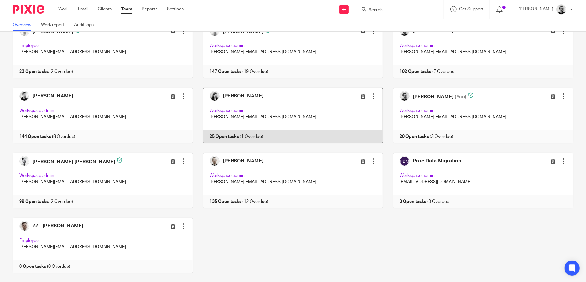
scroll to position [58, 0]
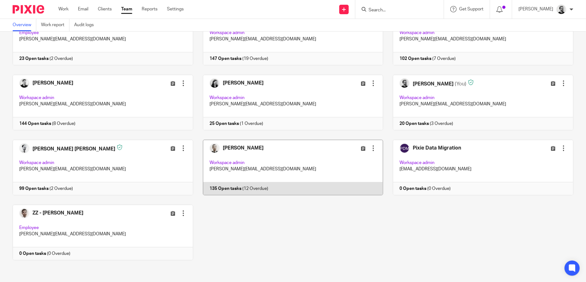
click at [252, 147] on link at bounding box center [288, 167] width 190 height 55
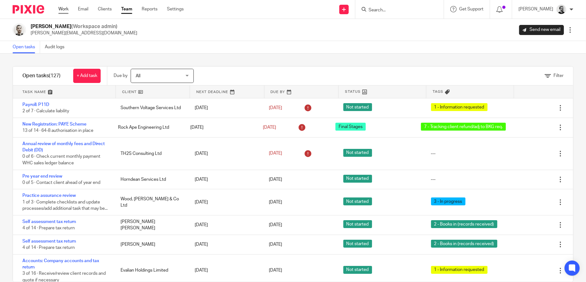
click at [61, 12] on link "Work" at bounding box center [63, 9] width 10 height 6
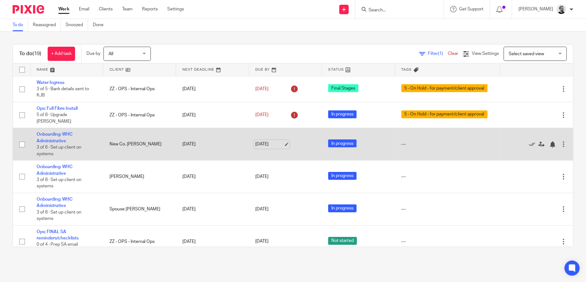
click at [270, 141] on link "14 Oct 2025" at bounding box center [269, 144] width 28 height 7
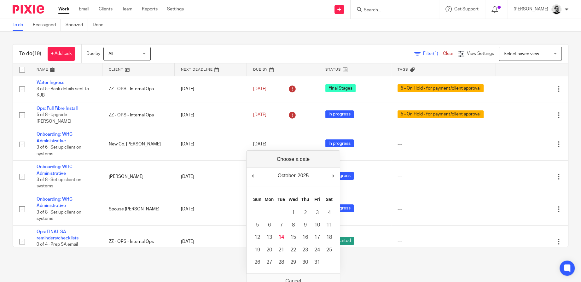
click at [273, 28] on div "To do Reassigned Snoozed Done" at bounding box center [290, 25] width 581 height 13
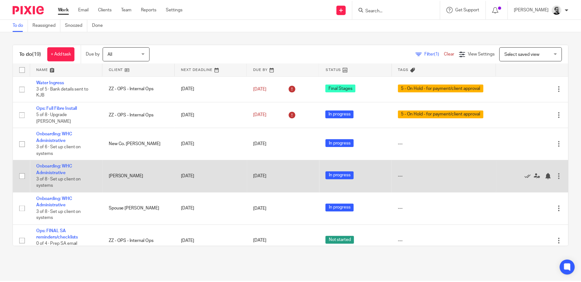
scroll to position [32, 0]
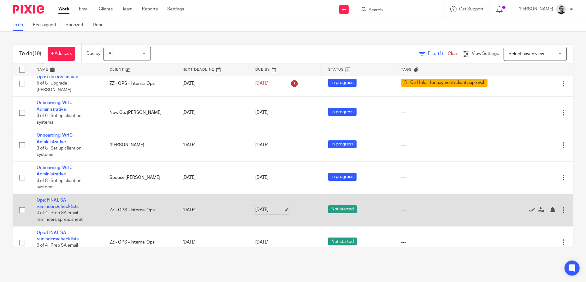
click at [268, 209] on link "20 Oct 2025" at bounding box center [269, 210] width 28 height 7
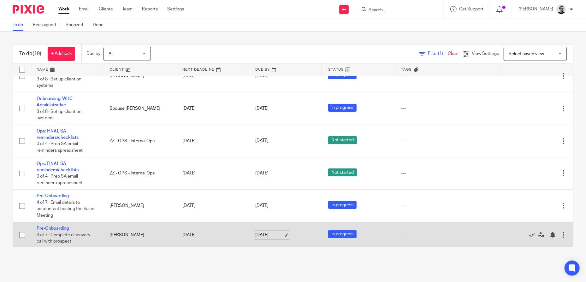
scroll to position [95, 0]
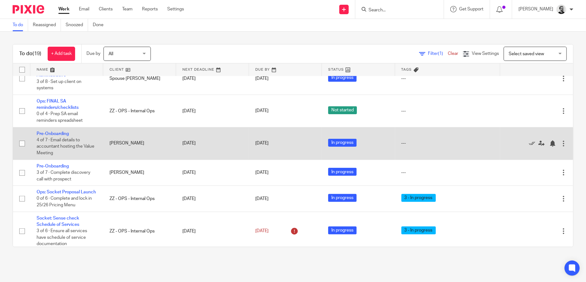
scroll to position [95, 0]
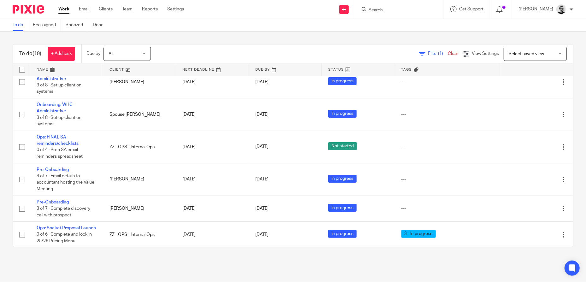
click at [395, 9] on input "Search" at bounding box center [396, 11] width 57 height 6
type input "OPS"
click at [431, 27] on link at bounding box center [405, 24] width 78 height 9
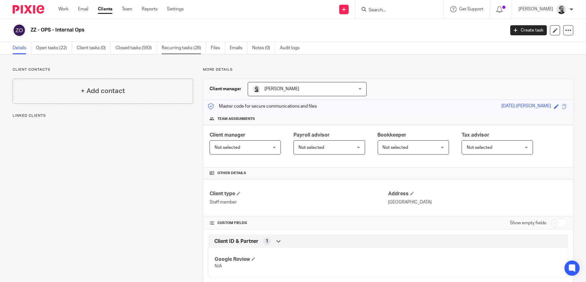
click at [166, 47] on link "Recurring tasks (26)" at bounding box center [183, 48] width 44 height 12
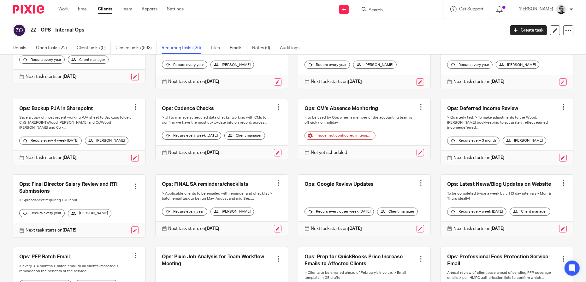
scroll to position [95, 0]
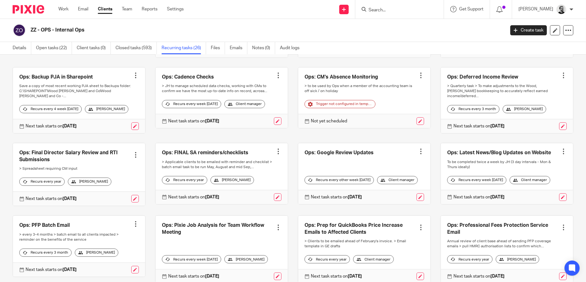
click at [266, 181] on link at bounding box center [221, 173] width 132 height 61
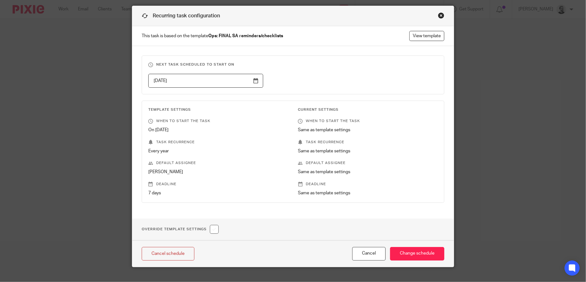
scroll to position [30, 0]
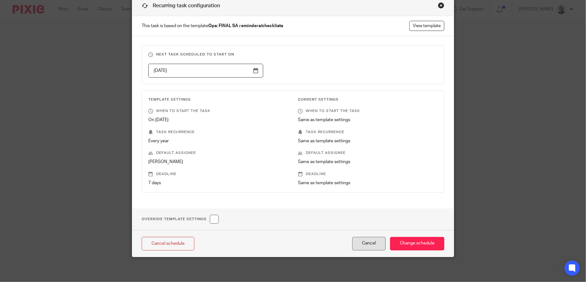
click at [365, 249] on button "Cancel" at bounding box center [368, 244] width 33 height 14
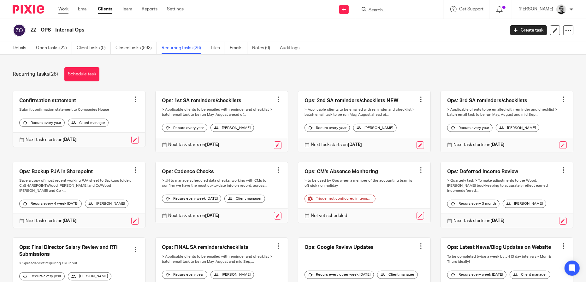
click at [65, 10] on link "Work" at bounding box center [63, 9] width 10 height 6
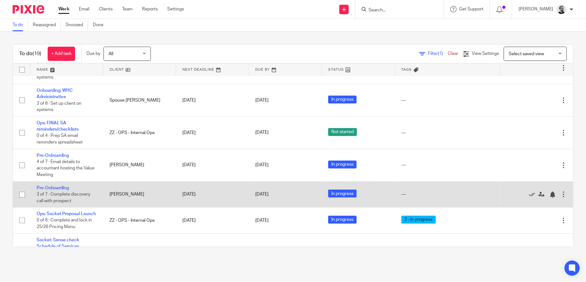
scroll to position [95, 0]
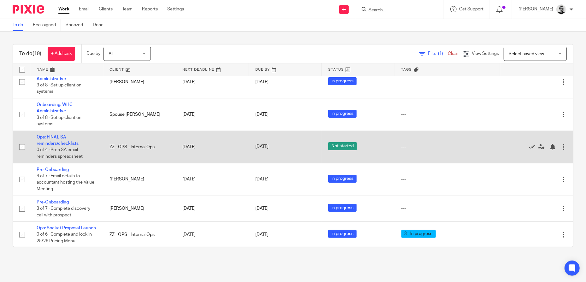
click at [560, 148] on div at bounding box center [563, 147] width 6 height 6
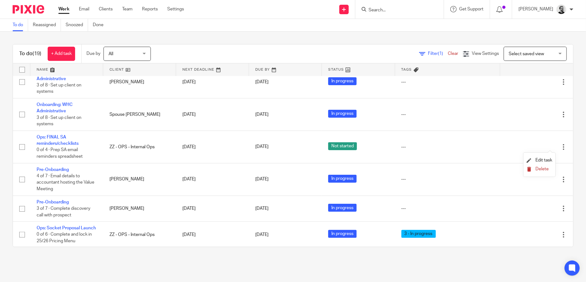
click at [541, 168] on span "Delete" at bounding box center [541, 169] width 13 height 4
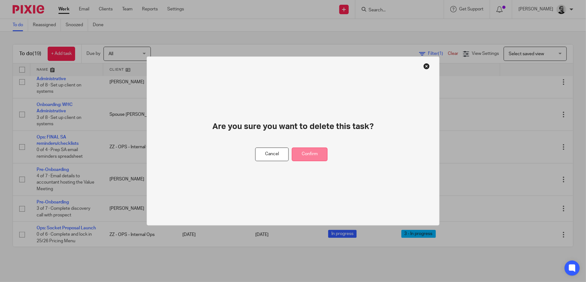
click at [313, 156] on button "Confirm" at bounding box center [310, 155] width 36 height 14
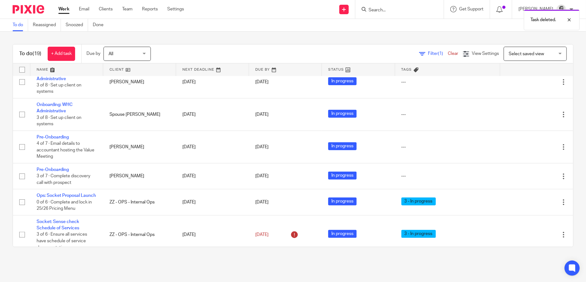
click at [388, 9] on div "Task deleted." at bounding box center [436, 18] width 287 height 24
click at [370, 10] on div "Task deleted." at bounding box center [436, 18] width 287 height 24
click at [387, 42] on div "To do (19) + Add task Due by All All Today Tomorrow This week Next week This mo…" at bounding box center [293, 146] width 586 height 228
click at [389, 10] on div "Task deleted." at bounding box center [436, 18] width 287 height 24
click at [395, 13] on input "Search" at bounding box center [396, 11] width 57 height 6
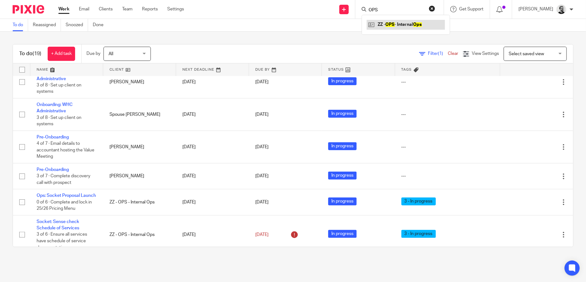
type input "OPS"
click at [424, 25] on link at bounding box center [405, 24] width 78 height 9
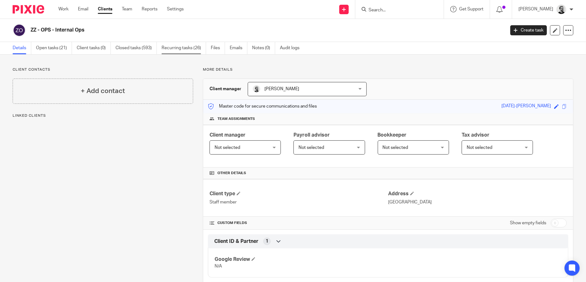
click at [171, 48] on link "Recurring tasks (26)" at bounding box center [183, 48] width 44 height 12
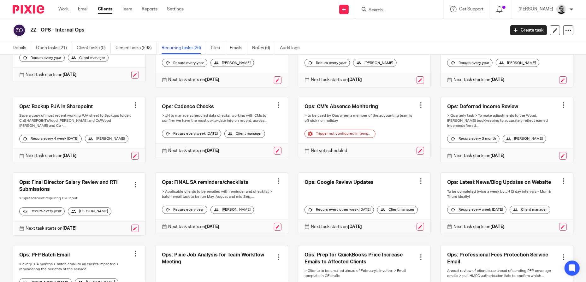
scroll to position [95, 0]
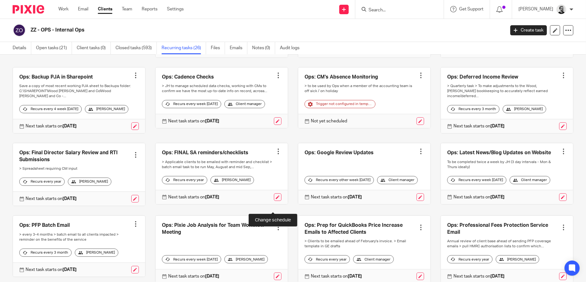
click at [274, 201] on link at bounding box center [278, 197] width 8 height 8
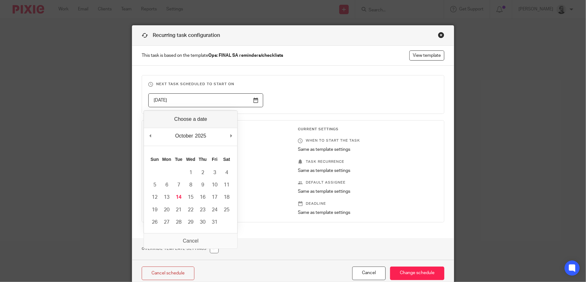
click at [192, 101] on input "[DATE]" at bounding box center [205, 100] width 115 height 14
type input "2025-10-17"
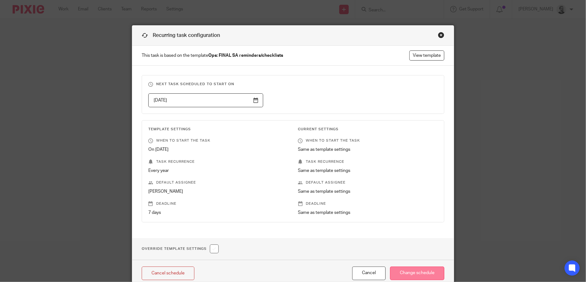
click at [411, 271] on input "Change schedule" at bounding box center [417, 273] width 54 height 14
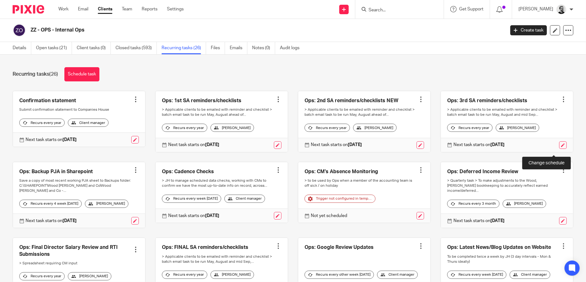
click at [559, 149] on link at bounding box center [563, 145] width 8 height 8
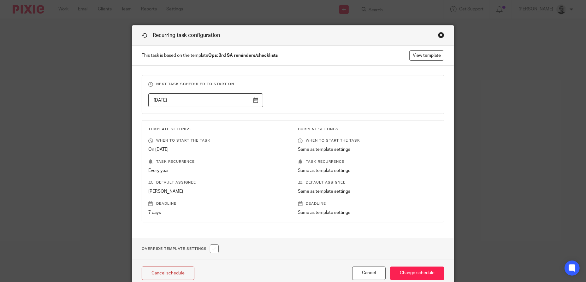
click at [204, 103] on input "[DATE]" at bounding box center [205, 100] width 115 height 14
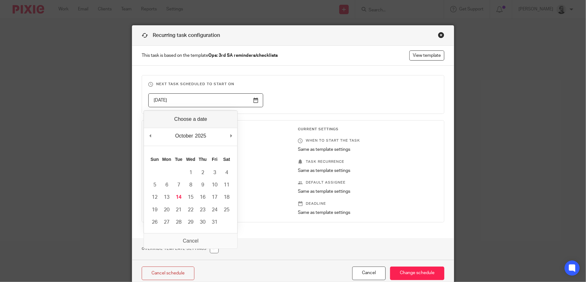
click at [304, 96] on div "[DATE]" at bounding box center [287, 100] width 299 height 14
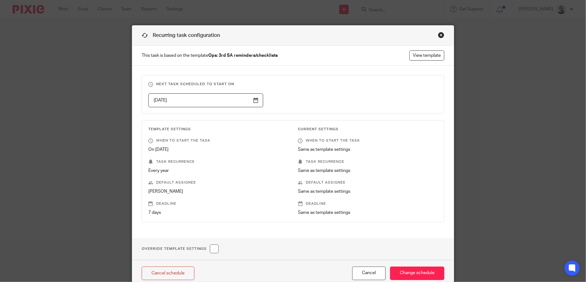
click at [230, 102] on input "[DATE]" at bounding box center [205, 100] width 115 height 14
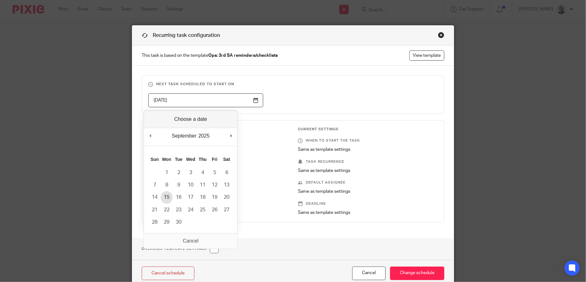
type input "2025-09-15"
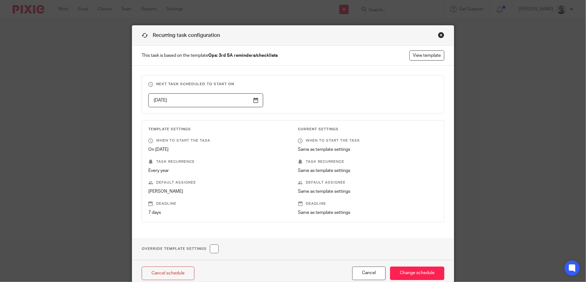
click at [338, 104] on div "2025-09-15" at bounding box center [287, 100] width 299 height 14
click at [408, 272] on input "Change schedule" at bounding box center [417, 273] width 54 height 14
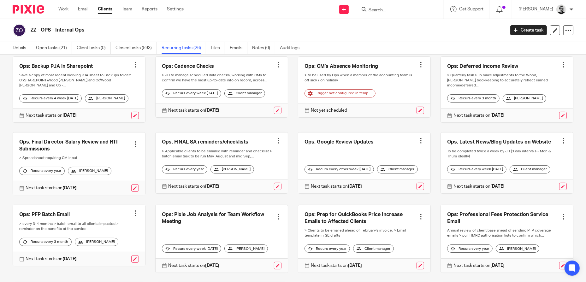
scroll to position [61, 0]
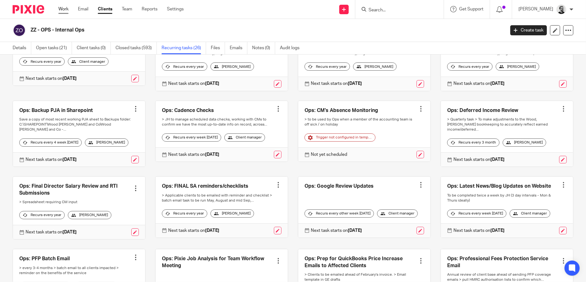
click at [61, 12] on link "Work" at bounding box center [63, 9] width 10 height 6
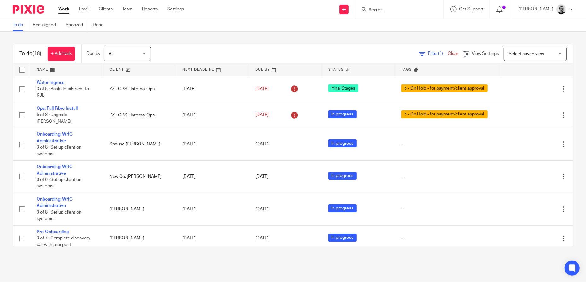
drag, startPoint x: 399, startPoint y: 16, endPoint x: 393, endPoint y: 9, distance: 8.3
click at [399, 16] on div at bounding box center [399, 9] width 88 height 19
click at [393, 9] on input "Search" at bounding box center [396, 11] width 57 height 6
paste input "[PERSON_NAME]"
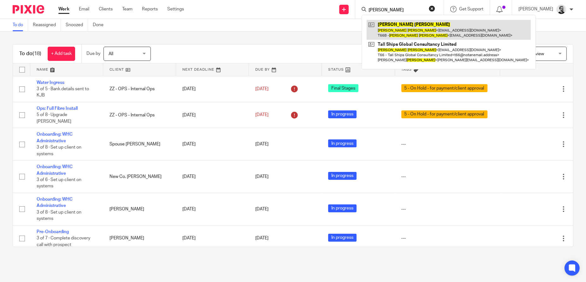
type input "[PERSON_NAME]"
click at [407, 30] on link at bounding box center [448, 30] width 164 height 20
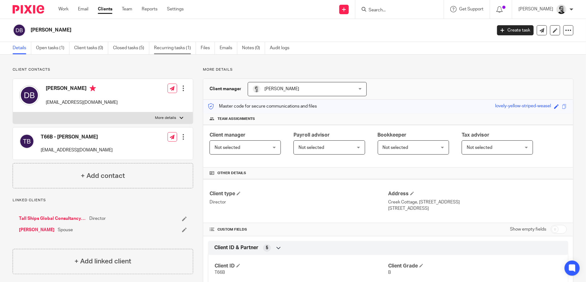
click at [187, 48] on link "Recurring tasks (1)" at bounding box center [175, 48] width 42 height 12
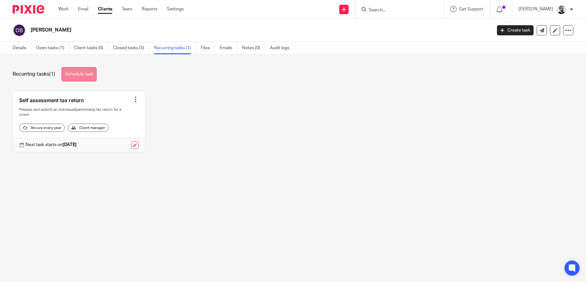
click at [91, 73] on link "Schedule task" at bounding box center [78, 74] width 35 height 14
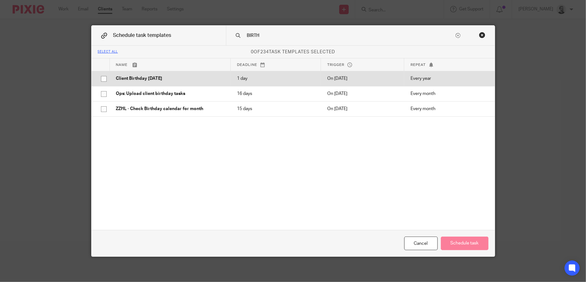
type input "BIRTH"
click at [168, 82] on p "Client Birthday [DATE]" at bounding box center [170, 78] width 108 height 6
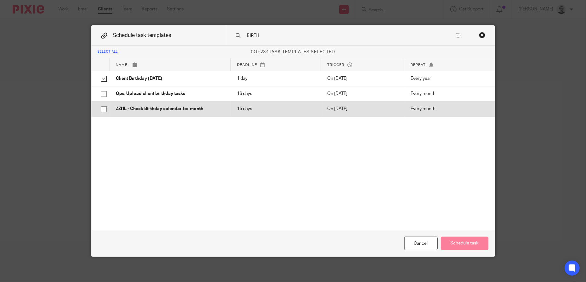
checkbox input "true"
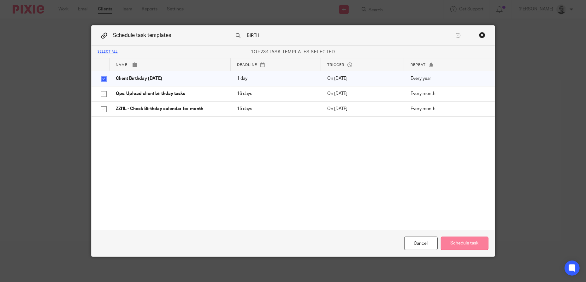
click at [455, 241] on button "Schedule task" at bounding box center [465, 243] width 48 height 14
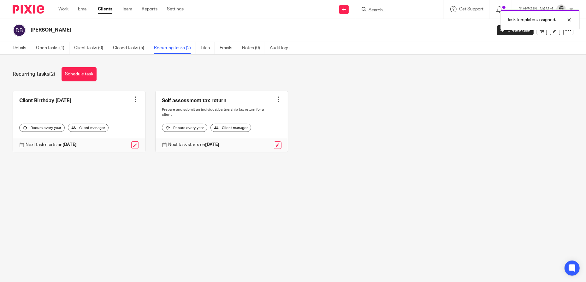
click at [136, 145] on div "Next task starts on 13 Feb 2026" at bounding box center [79, 145] width 132 height 14
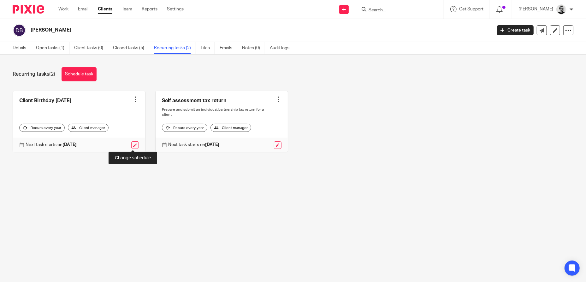
click at [131, 145] on link at bounding box center [135, 145] width 8 height 8
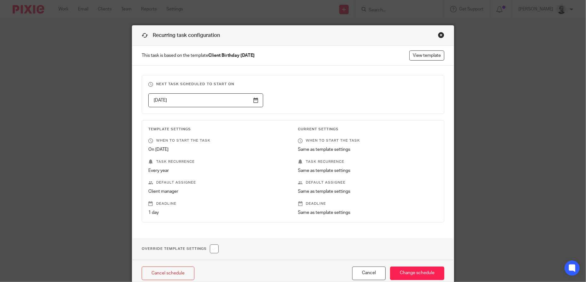
click at [221, 101] on input "2026-02-13" at bounding box center [205, 100] width 115 height 14
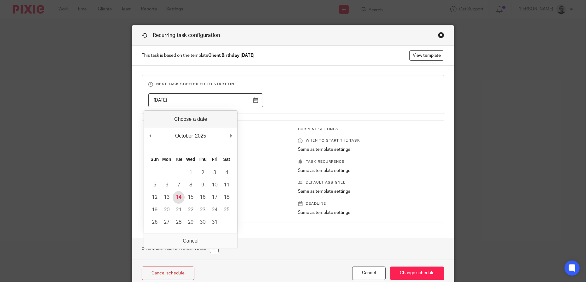
type input "2025-10-14"
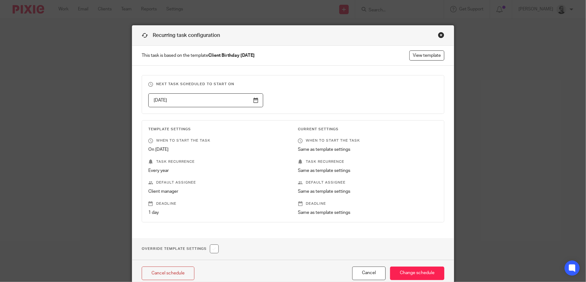
click at [329, 85] on h3 "Next task scheduled to start on" at bounding box center [292, 84] width 289 height 5
click at [411, 272] on input "Change schedule" at bounding box center [417, 273] width 54 height 14
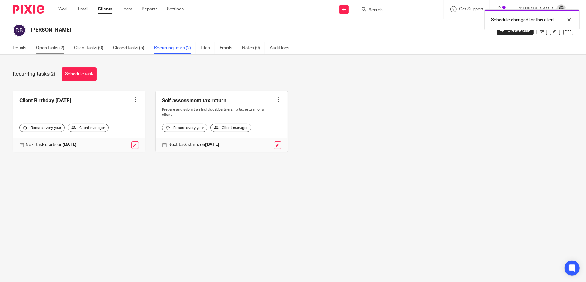
click at [53, 50] on link "Open tasks (2)" at bounding box center [52, 48] width 33 height 12
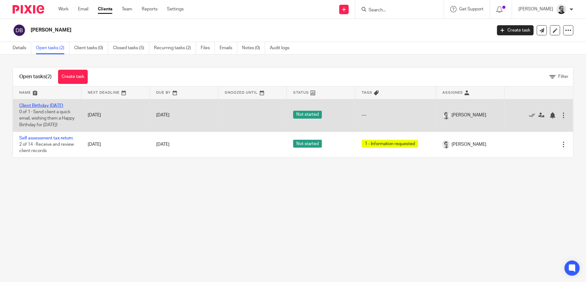
click at [62, 103] on link "Client Birthday [DATE]" at bounding box center [41, 105] width 44 height 4
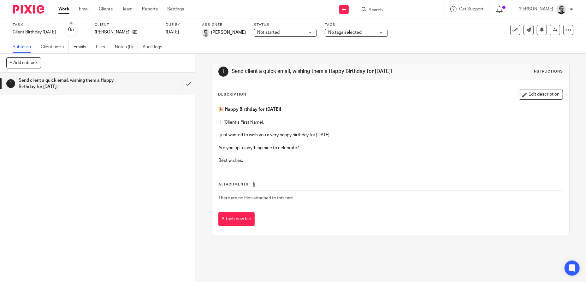
click at [407, 9] on input "Search" at bounding box center [396, 11] width 57 height 6
click at [130, 11] on link "Team" at bounding box center [127, 9] width 10 height 6
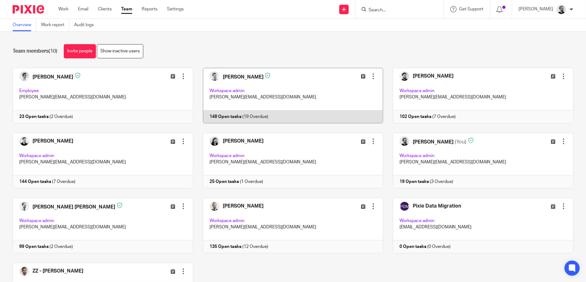
click at [305, 88] on link at bounding box center [288, 95] width 190 height 55
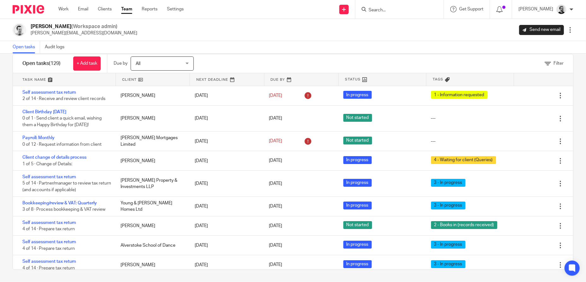
click at [402, 9] on input "Search" at bounding box center [396, 11] width 57 height 6
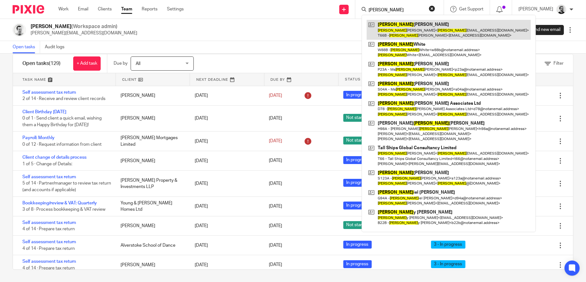
type input "DAWN"
click at [404, 21] on link at bounding box center [448, 30] width 164 height 20
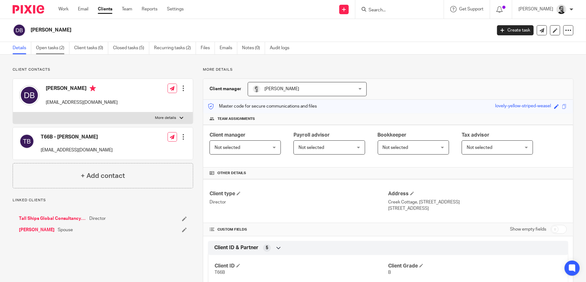
click at [55, 52] on link "Open tasks (2)" at bounding box center [52, 48] width 33 height 12
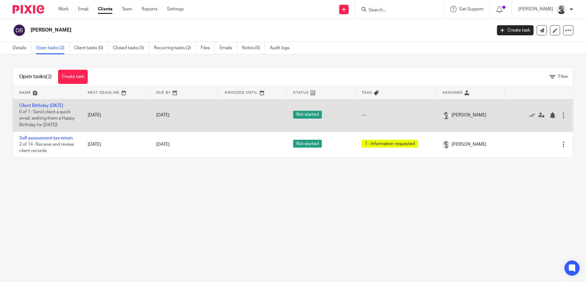
click at [560, 119] on div at bounding box center [563, 115] width 6 height 6
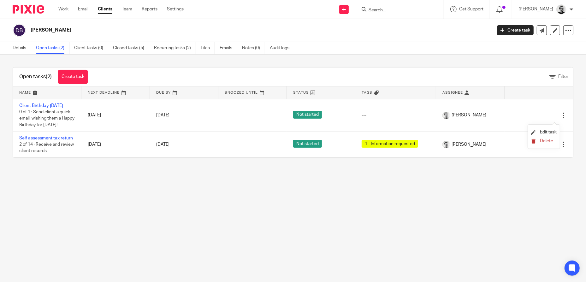
click at [551, 143] on span "Delete" at bounding box center [546, 141] width 13 height 4
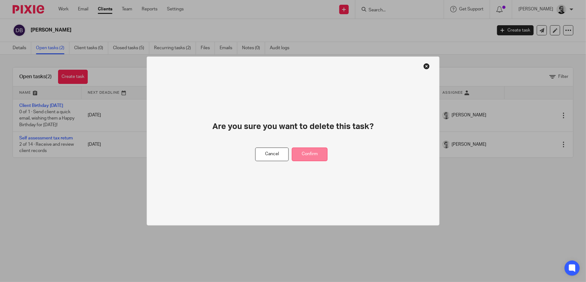
click at [316, 152] on button "Confirm" at bounding box center [310, 155] width 36 height 14
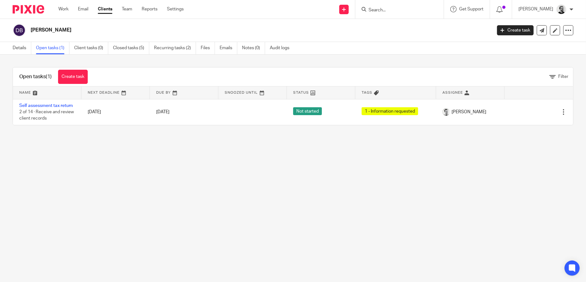
click at [399, 10] on input "Search" at bounding box center [396, 11] width 57 height 6
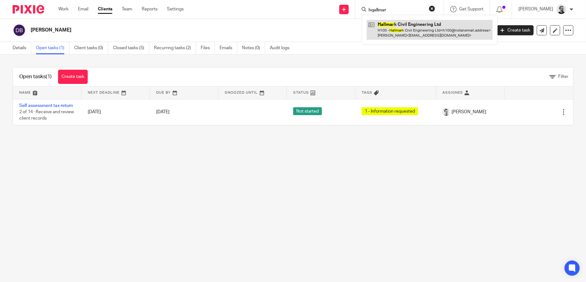
type input "hqallmar"
click at [443, 36] on link at bounding box center [429, 30] width 126 height 20
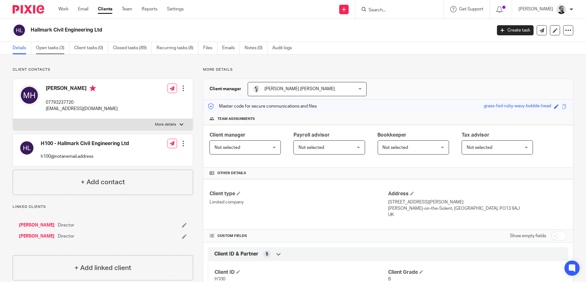
click at [41, 49] on link "Open tasks (3)" at bounding box center [52, 48] width 33 height 12
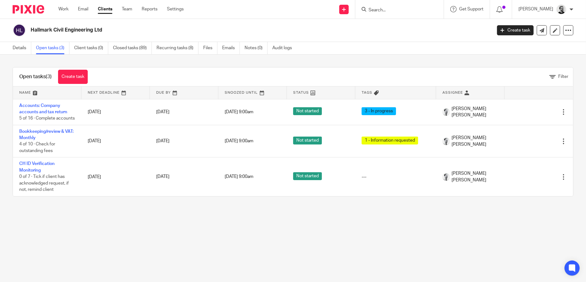
click at [103, 8] on link "Clients" at bounding box center [105, 9] width 15 height 6
click at [104, 12] on div "Work Email Clients Team Reports Settings Work Email Clients Team Reports Settin…" at bounding box center [122, 9] width 141 height 19
click at [15, 48] on link "Details" at bounding box center [22, 48] width 19 height 12
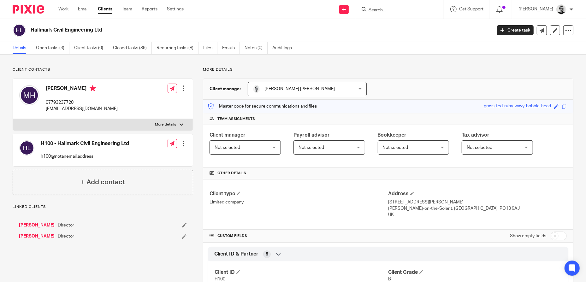
click at [104, 9] on link "Clients" at bounding box center [105, 9] width 15 height 6
click at [65, 12] on div "Work Email Clients Team Reports Settings Work Email Clients Team Reports Settin…" at bounding box center [122, 9] width 141 height 19
click at [65, 10] on link "Work" at bounding box center [63, 9] width 10 height 6
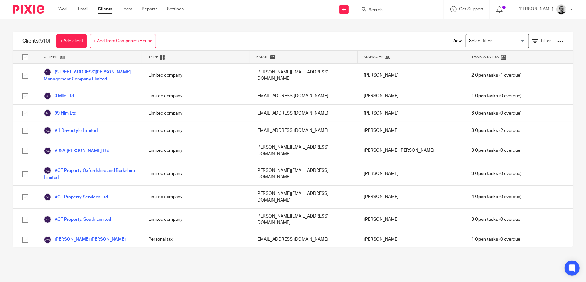
click at [557, 41] on div at bounding box center [560, 41] width 6 height 6
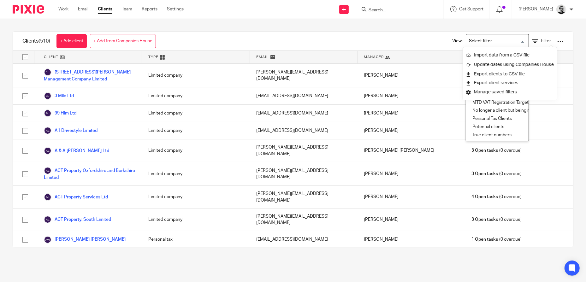
click at [504, 38] on input "Search for option" at bounding box center [495, 41] width 58 height 11
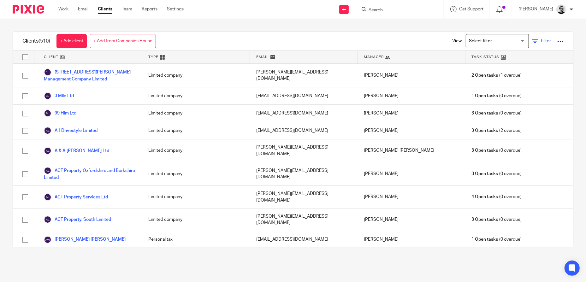
click at [540, 40] on span "Filter" at bounding box center [545, 41] width 10 height 4
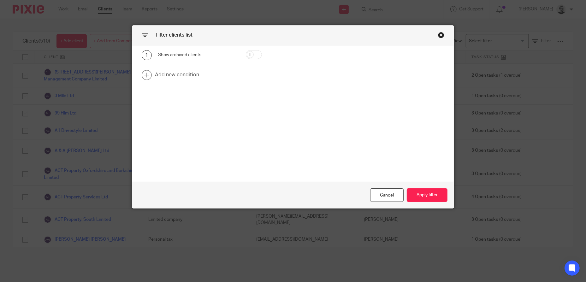
click at [291, 54] on div at bounding box center [340, 55] width 104 height 10
click at [438, 35] on div "Close this dialog window" at bounding box center [441, 35] width 6 height 6
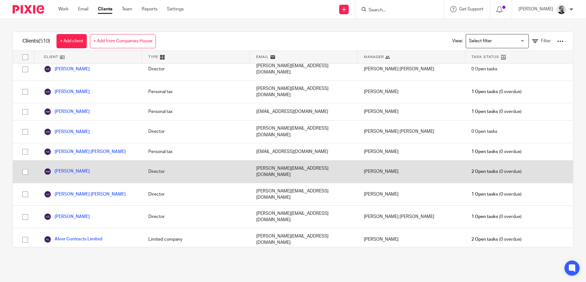
scroll to position [347, 0]
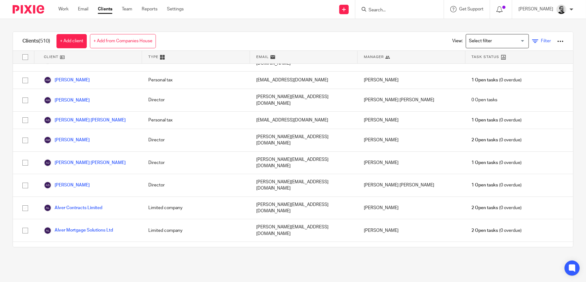
click at [540, 40] on span "Filter" at bounding box center [545, 41] width 10 height 4
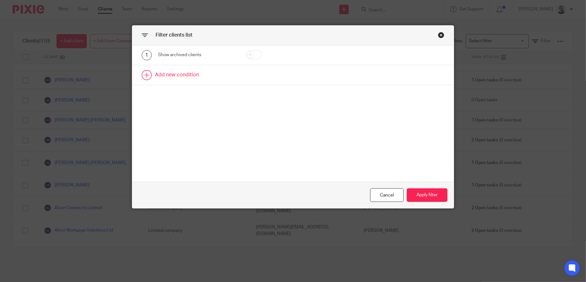
click at [188, 79] on link at bounding box center [292, 75] width 321 height 20
click at [231, 78] on div "Field" at bounding box center [197, 77] width 78 height 14
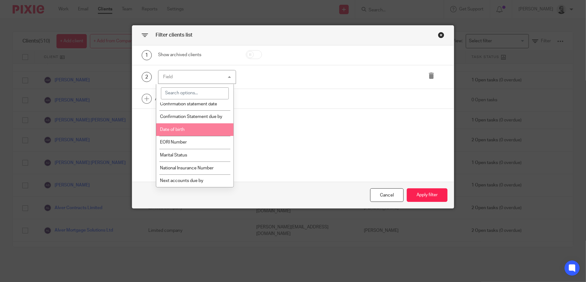
scroll to position [252, 0]
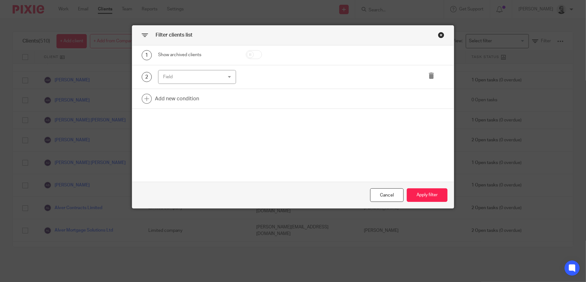
click at [283, 112] on div "1 Show archived clients 2 Field Name Email Client type Manager Open tasks Overd…" at bounding box center [292, 113] width 321 height 137
click at [232, 76] on div "Field" at bounding box center [197, 77] width 78 height 14
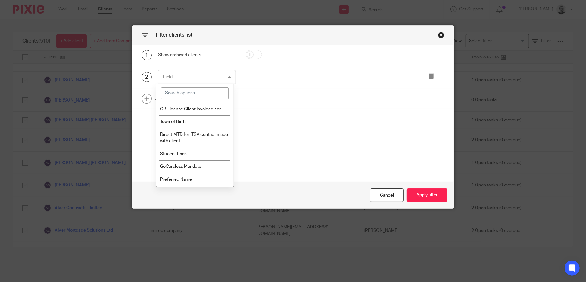
scroll to position [1302, 0]
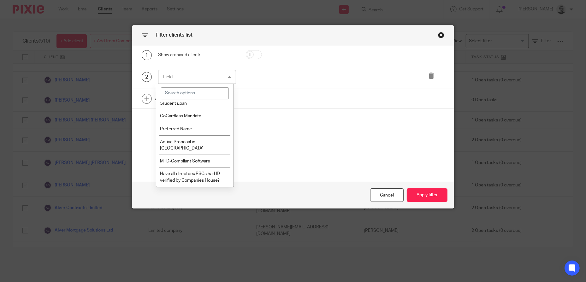
drag, startPoint x: 283, startPoint y: 141, endPoint x: 253, endPoint y: 82, distance: 66.7
click at [283, 139] on div "1 Show archived clients 2 Field Name Email Client type Manager Open tasks Overd…" at bounding box center [292, 113] width 321 height 137
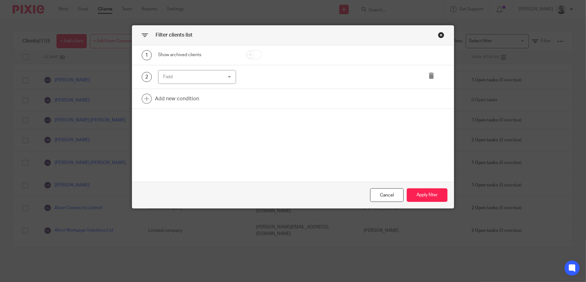
click at [209, 56] on div "Show archived clients" at bounding box center [197, 55] width 78 height 6
click at [438, 36] on div "Close this dialog window" at bounding box center [441, 35] width 6 height 6
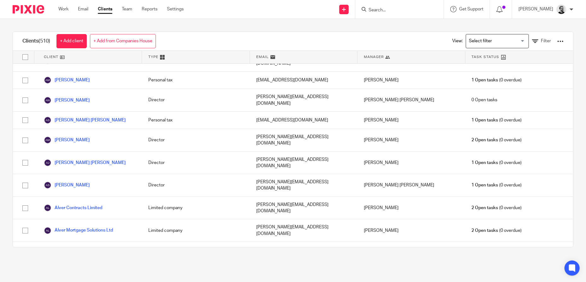
click at [557, 43] on div at bounding box center [560, 41] width 6 height 6
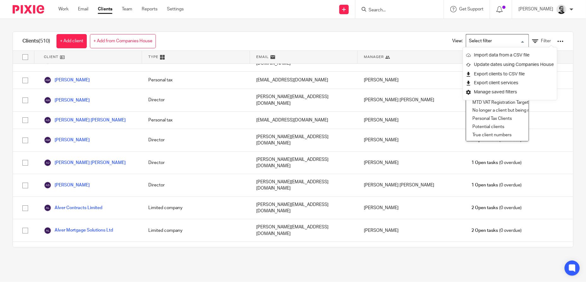
click at [502, 41] on input "Search for option" at bounding box center [495, 41] width 58 height 11
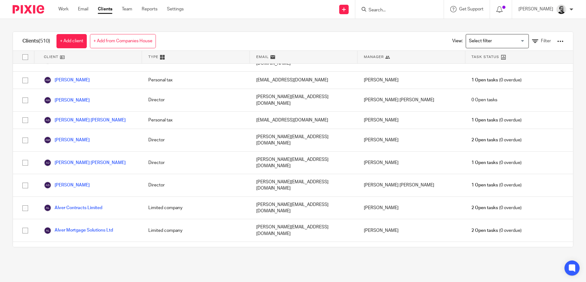
click at [342, 25] on div "Clients (510) + Add client + Add from Companies House View: Loading... Filter C…" at bounding box center [293, 139] width 586 height 241
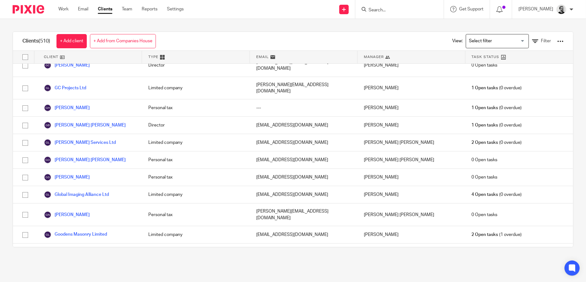
scroll to position [3039, 0]
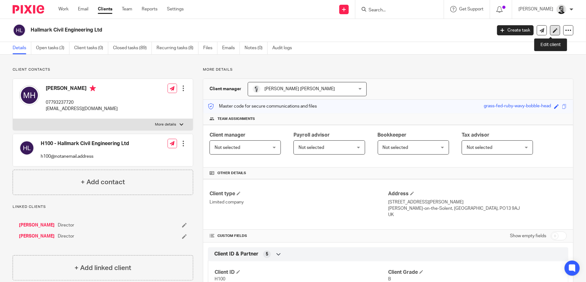
click at [552, 30] on icon at bounding box center [554, 30] width 5 height 5
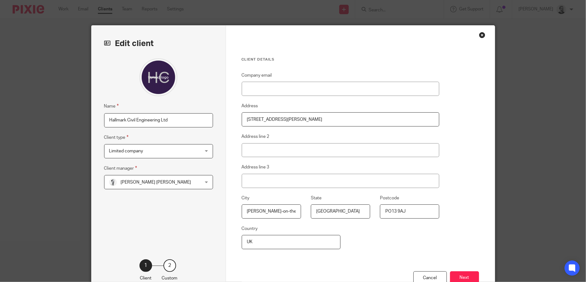
click at [479, 36] on div "Close this dialog window" at bounding box center [482, 35] width 6 height 6
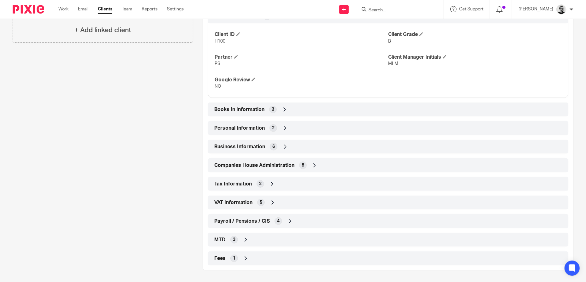
scroll to position [238, 0]
click at [306, 147] on div "Business Information 6" at bounding box center [388, 146] width 351 height 11
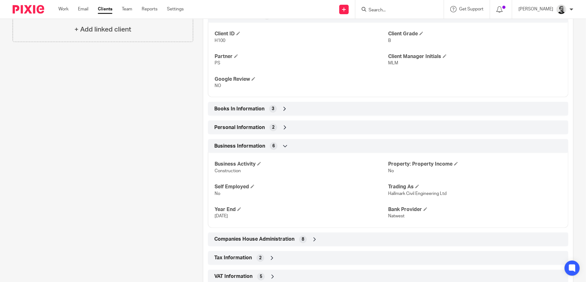
click at [306, 147] on div "Business Information 6" at bounding box center [388, 146] width 351 height 11
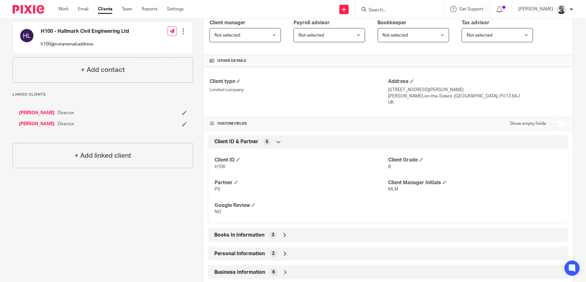
scroll to position [0, 0]
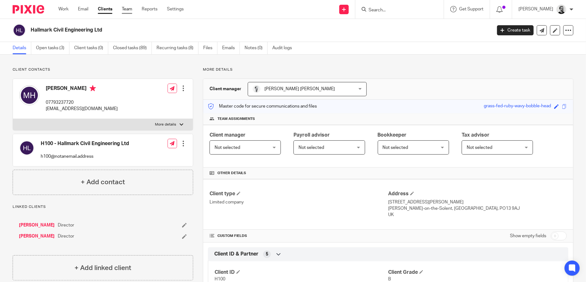
click at [130, 9] on link "Team" at bounding box center [127, 9] width 10 height 6
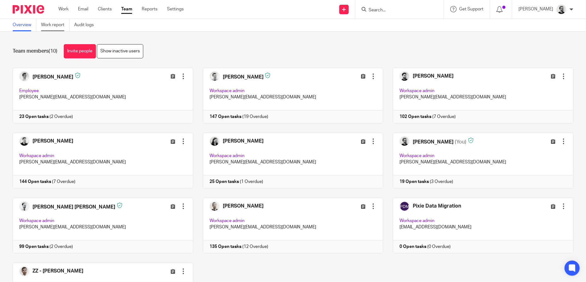
click at [42, 21] on link "Work report" at bounding box center [55, 25] width 28 height 12
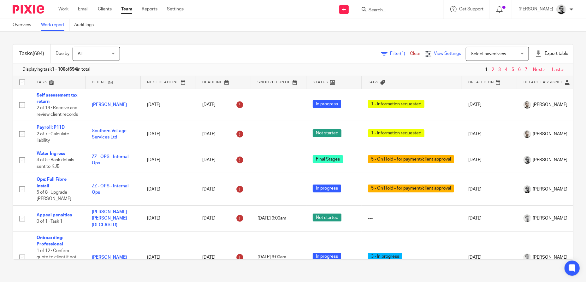
click at [446, 54] on span "View Settings" at bounding box center [447, 53] width 27 height 4
click at [390, 52] on span "Filter (1)" at bounding box center [400, 53] width 20 height 4
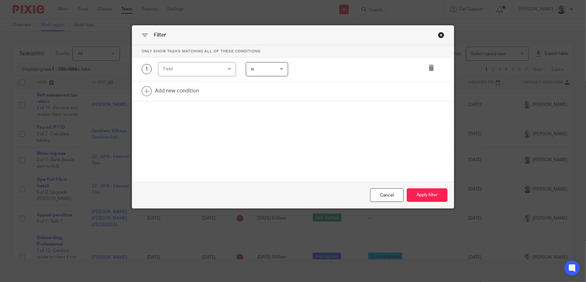
click at [438, 35] on div "Close this dialog window" at bounding box center [441, 35] width 6 height 6
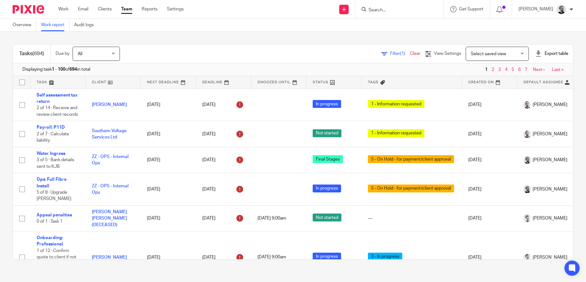
click at [225, 55] on div "Filter (1) Clear View Settings View Settings (1) Filters Clear Save Manage save…" at bounding box center [352, 54] width 442 height 14
click at [23, 24] on link "Overview" at bounding box center [25, 25] width 24 height 12
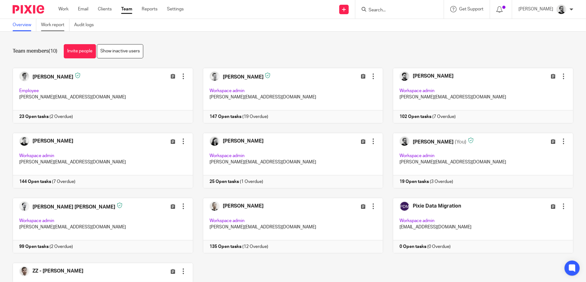
click at [57, 27] on link "Work report" at bounding box center [55, 25] width 28 height 12
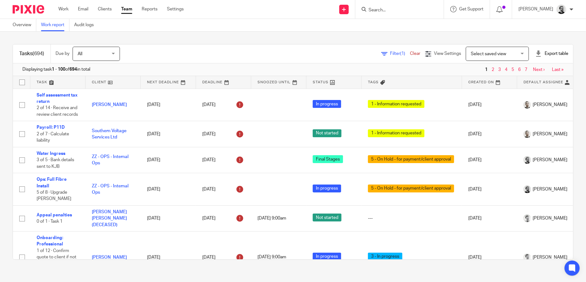
click at [485, 55] on span "Select saved view" at bounding box center [487, 54] width 35 height 4
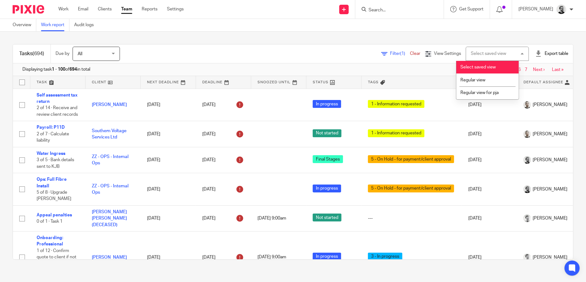
click at [422, 71] on div "Displaying task 1 - 100 of 694 in total 1 2 3 4 5 6 7 Next › Last »" at bounding box center [293, 69] width 560 height 13
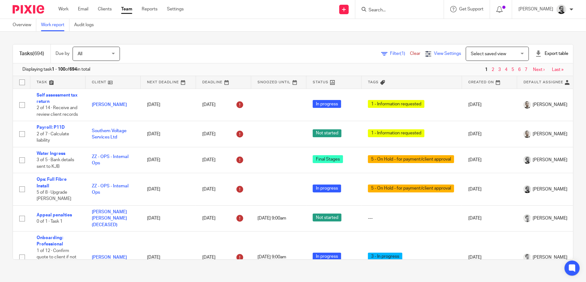
click at [434, 54] on span "View Settings" at bounding box center [447, 53] width 27 height 4
click at [381, 51] on div "Filter (1) Clear" at bounding box center [403, 53] width 44 height 7
click at [390, 54] on span "Filter (1)" at bounding box center [400, 53] width 20 height 4
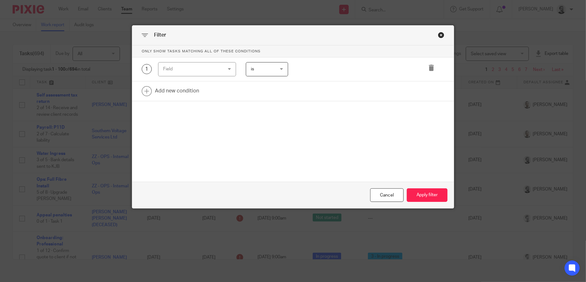
click at [216, 66] on div "Field" at bounding box center [192, 68] width 58 height 13
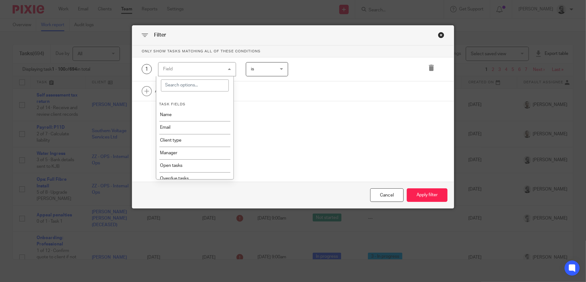
click at [279, 68] on div "is is" at bounding box center [267, 69] width 42 height 14
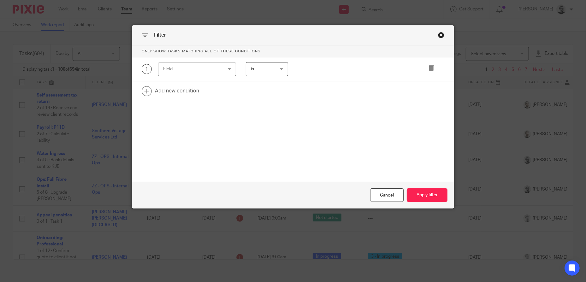
click at [348, 71] on div "1 Field Task fields Name Email Client type Manager Open tasks Overdue tasks Due…" at bounding box center [288, 69] width 312 height 14
click at [184, 88] on link at bounding box center [292, 91] width 321 height 20
click at [439, 37] on div "Close this dialog window" at bounding box center [441, 35] width 6 height 6
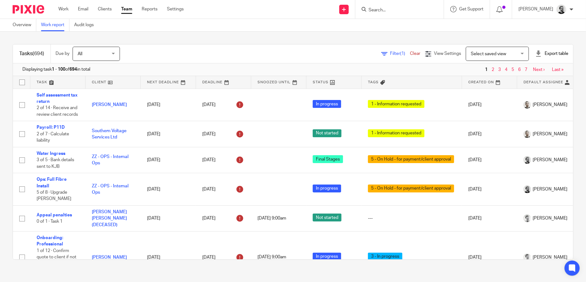
click at [317, 44] on div "Tasks (694) Due by All All Today Tomorrow This week Next week This month Next m…" at bounding box center [293, 152] width 586 height 241
click at [313, 26] on div "Overview Work report Audit logs" at bounding box center [293, 25] width 586 height 13
click at [112, 7] on link "Clients" at bounding box center [105, 9] width 14 height 6
click at [110, 9] on link "Clients" at bounding box center [105, 9] width 14 height 6
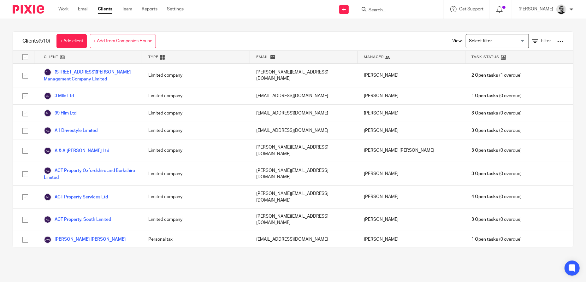
scroll to position [126, 0]
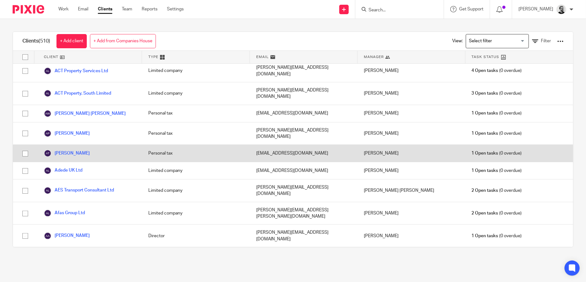
click at [233, 145] on div "Personal tax" at bounding box center [196, 153] width 108 height 17
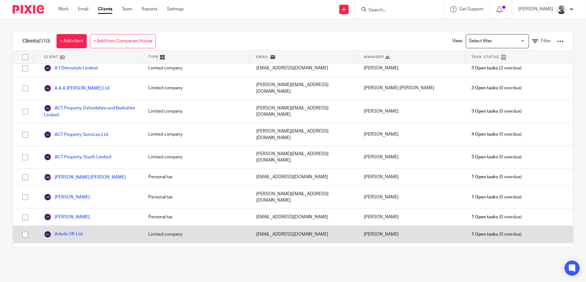
scroll to position [0, 0]
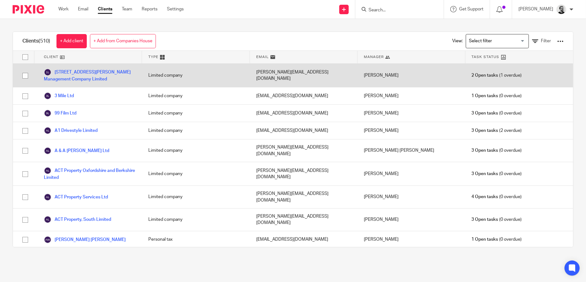
click at [27, 79] on input "checkbox" at bounding box center [25, 76] width 12 height 12
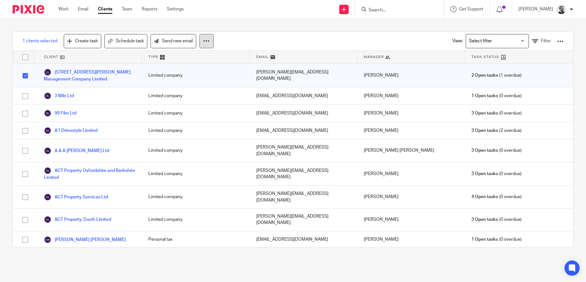
click at [209, 43] on icon at bounding box center [206, 41] width 6 height 6
click at [257, 33] on div "1 clients selected Create task Schedule task Send new email View: Loading... Fi…" at bounding box center [293, 41] width 560 height 19
click at [25, 78] on input "checkbox" at bounding box center [25, 76] width 12 height 12
checkbox input "false"
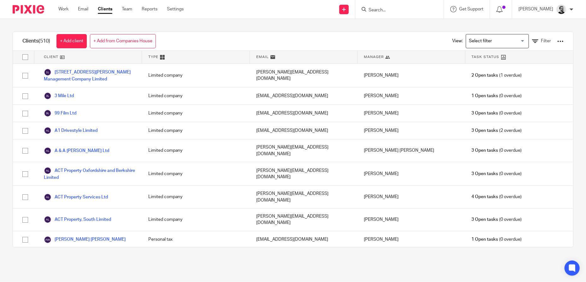
click at [411, 9] on input "Search" at bounding box center [396, 11] width 57 height 6
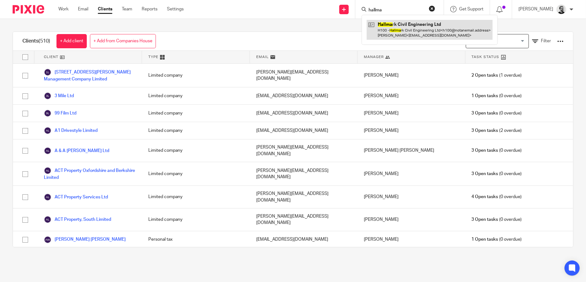
type input "hallma"
click at [441, 26] on link at bounding box center [429, 30] width 126 height 20
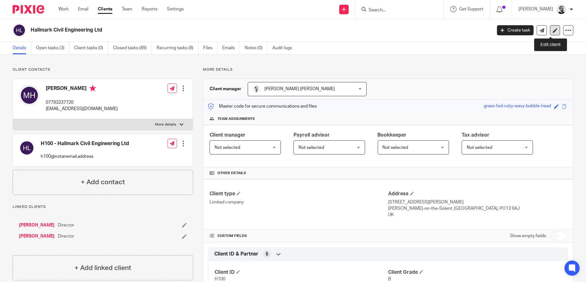
click at [552, 32] on icon at bounding box center [554, 30] width 5 height 5
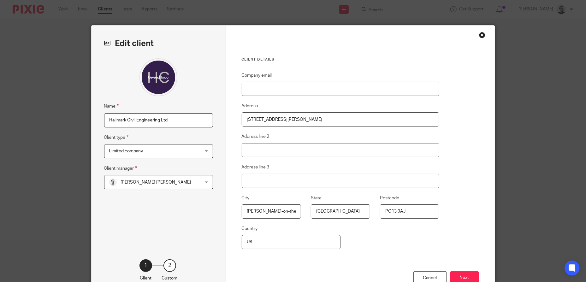
scroll to position [45, 0]
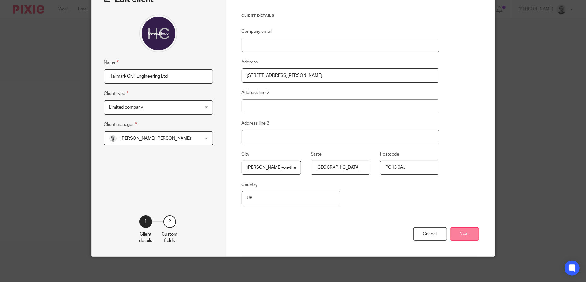
click at [461, 233] on button "Next" at bounding box center [464, 234] width 29 height 14
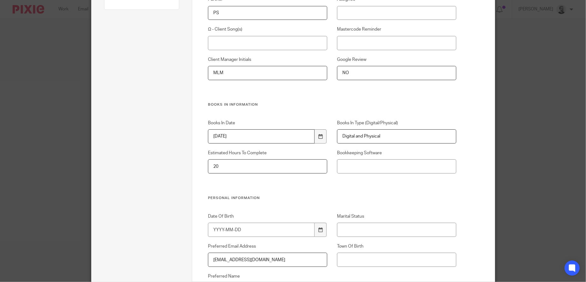
scroll to position [140, 0]
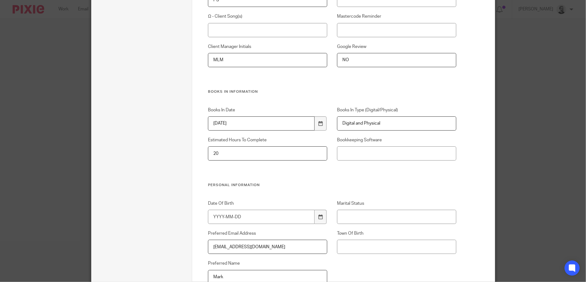
click at [542, 55] on div "Edit client Name Hallmark Civil Engineering Ltd Client type Limited company Lim…" at bounding box center [293, 141] width 586 height 282
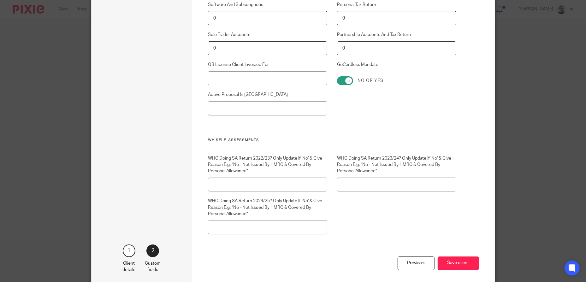
scroll to position [1654, 0]
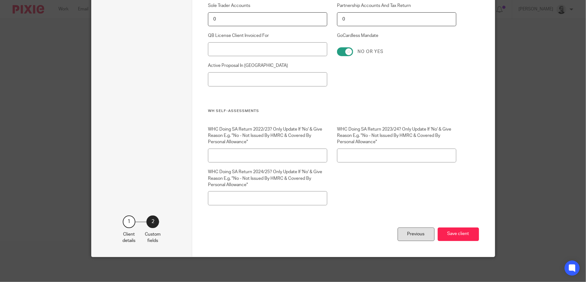
click at [415, 236] on div "Previous" at bounding box center [415, 234] width 37 height 14
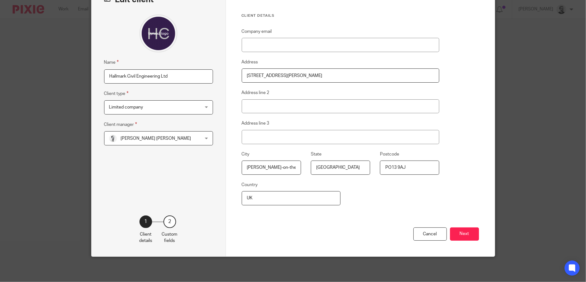
scroll to position [0, 0]
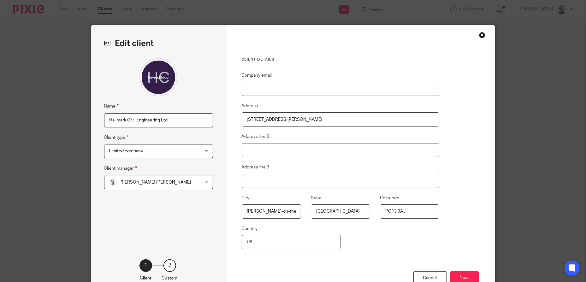
click at [479, 35] on div "Close this dialog window" at bounding box center [482, 35] width 6 height 6
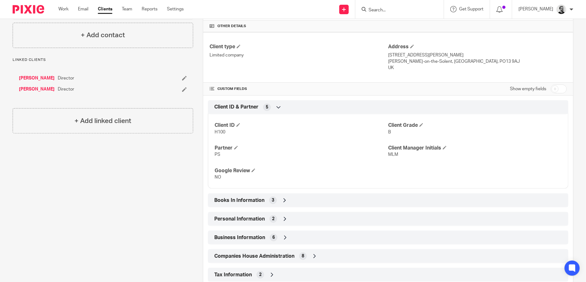
scroll to position [158, 0]
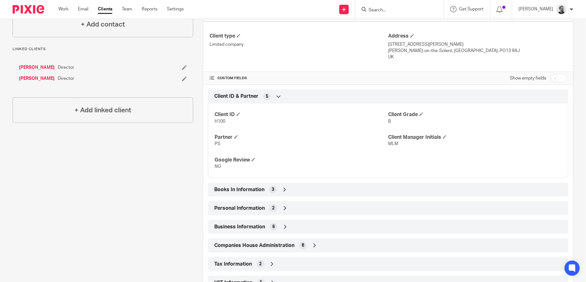
click at [300, 188] on div "Books In Information 3" at bounding box center [388, 189] width 351 height 11
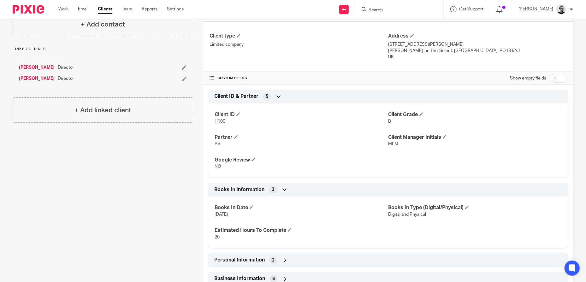
click at [300, 188] on div "Books In Information 3" at bounding box center [388, 189] width 351 height 11
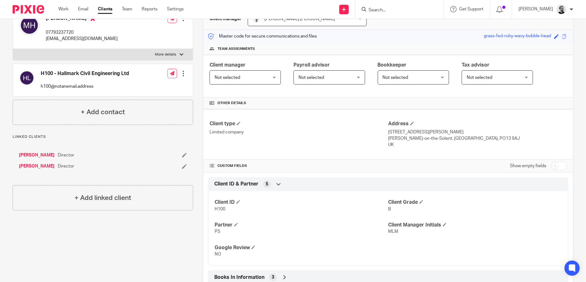
scroll to position [63, 0]
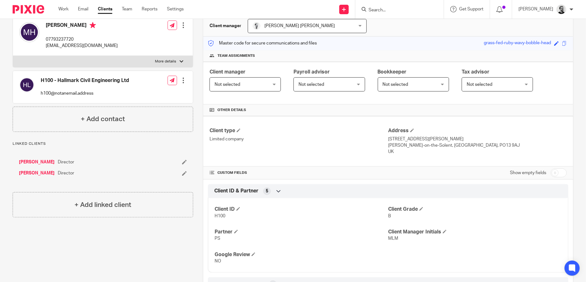
click at [550, 170] on input "checkbox" at bounding box center [558, 172] width 16 height 9
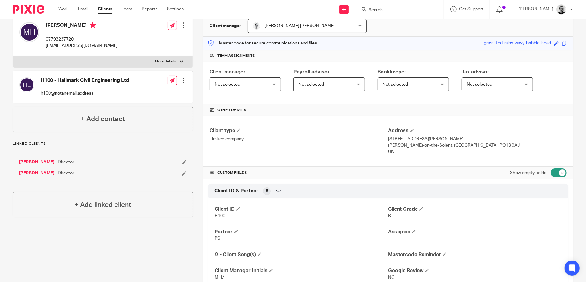
click at [550, 170] on input "checkbox" at bounding box center [558, 172] width 16 height 9
checkbox input "false"
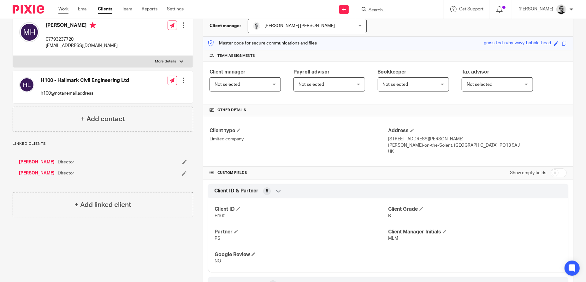
click at [68, 11] on link "Work" at bounding box center [63, 9] width 10 height 6
